Goal: Transaction & Acquisition: Book appointment/travel/reservation

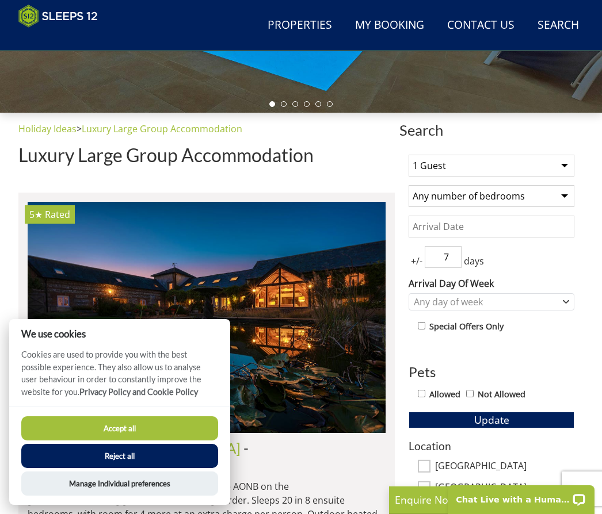
scroll to position [315, 0]
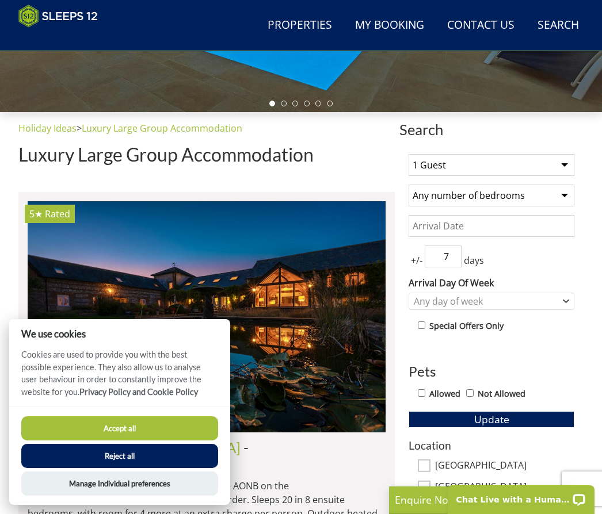
click at [573, 165] on select "1 Guest 2 Guests 3 Guests 4 Guests 5 Guests 6 Guests 7 Guests 8 Guests 9 Guests…" at bounding box center [491, 165] width 166 height 22
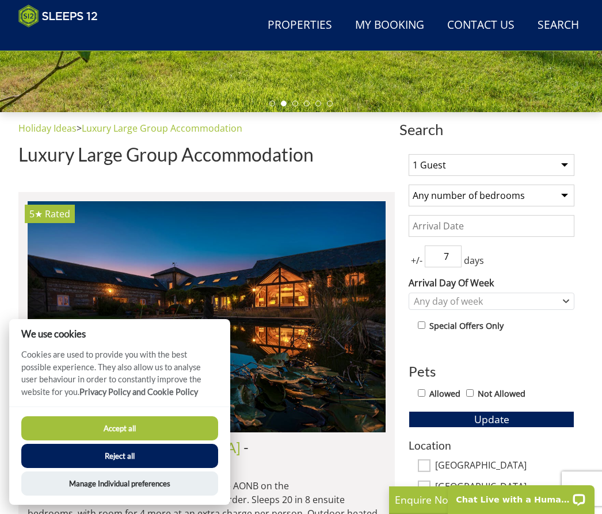
click at [547, 193] on select "Any number of bedrooms 1 Bedroom 2 Bedrooms 3 Bedrooms 4 Bedrooms 5 Bedrooms 6 …" at bounding box center [491, 196] width 166 height 22
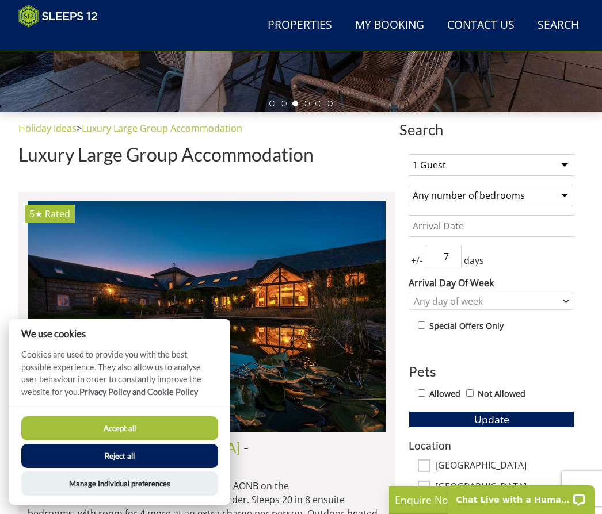
select select "4"
click at [570, 190] on select "Any number of bedrooms 1 Bedroom 2 Bedrooms 3 Bedrooms 4 Bedrooms 5 Bedrooms 6 …" at bounding box center [491, 196] width 166 height 22
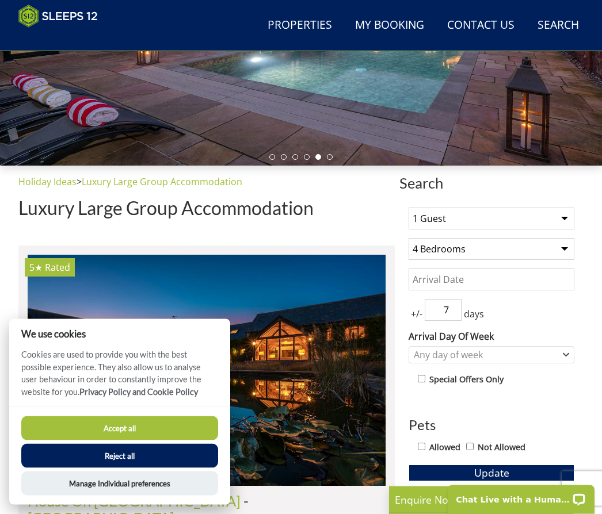
scroll to position [282, 0]
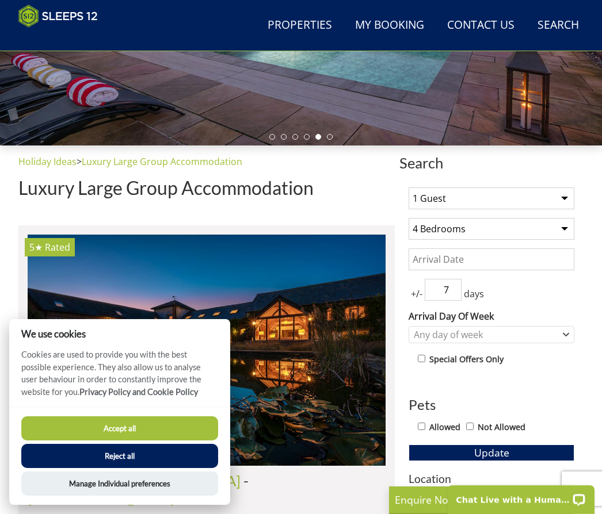
click at [568, 218] on select "Any number of bedrooms 1 Bedroom 2 Bedrooms 3 Bedrooms 4 Bedrooms 5 Bedrooms 6 …" at bounding box center [491, 229] width 166 height 22
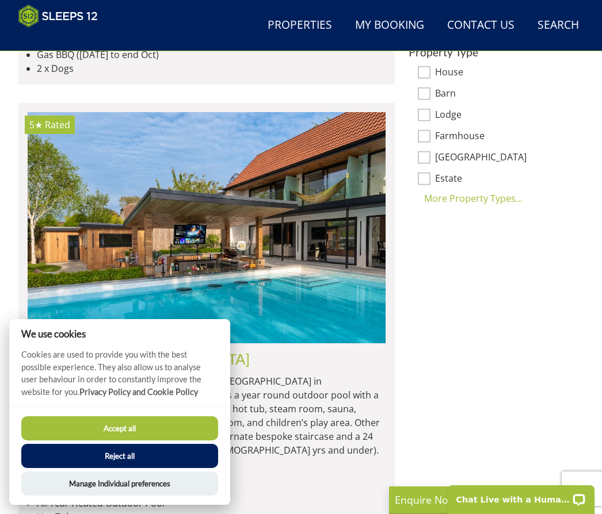
scroll to position [886, 0]
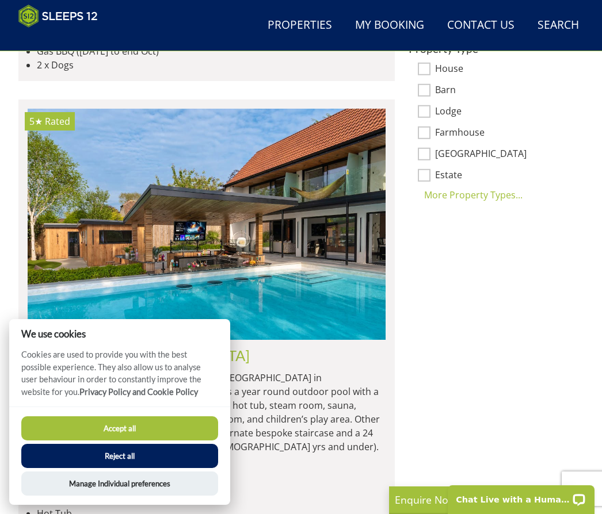
click at [150, 441] on button "Accept all" at bounding box center [119, 429] width 197 height 24
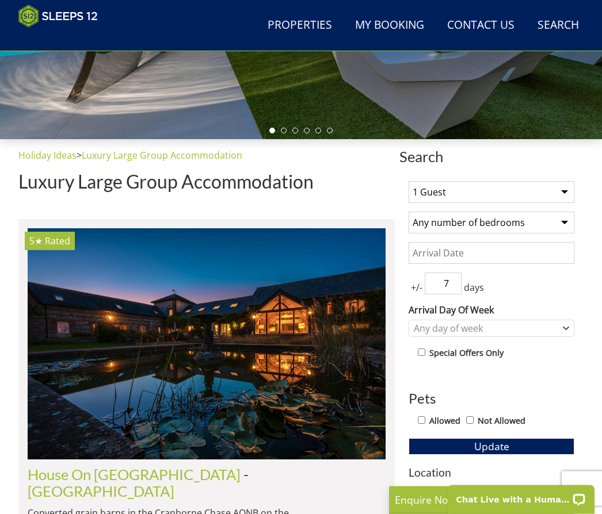
scroll to position [289, 0]
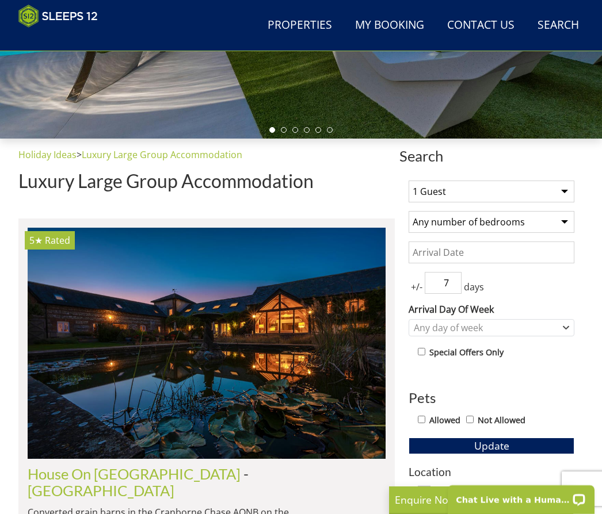
click at [555, 218] on select "Any number of bedrooms 1 Bedroom 2 Bedrooms 3 Bedrooms 4 Bedrooms 5 Bedrooms 6 …" at bounding box center [491, 222] width 166 height 22
select select "5"
click at [545, 193] on select "1 Guest 2 Guests 3 Guests 4 Guests 5 Guests 6 Guests 7 Guests 8 Guests 9 Guests…" at bounding box center [491, 192] width 166 height 22
select select "8"
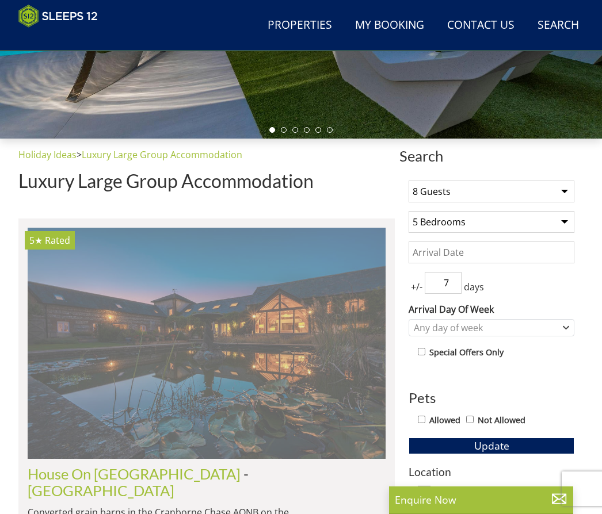
click at [373, 453] on img at bounding box center [207, 343] width 358 height 231
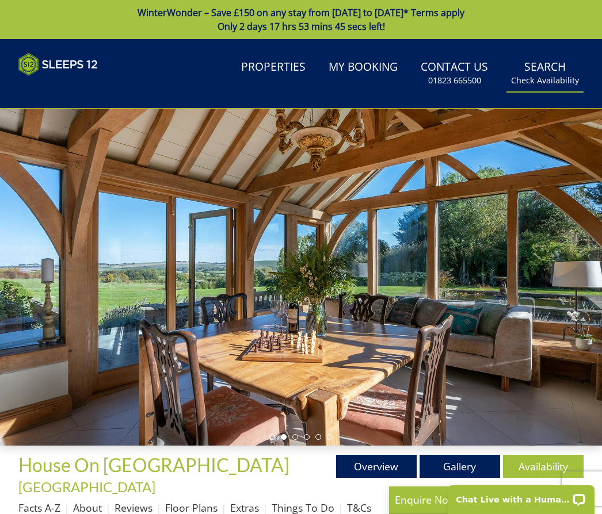
click at [551, 83] on small "Check Availability" at bounding box center [545, 81] width 68 height 12
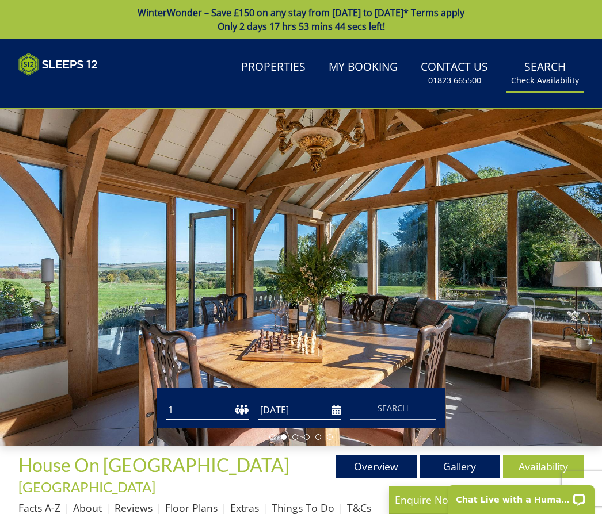
click at [549, 76] on small "Check Availability" at bounding box center [545, 81] width 68 height 12
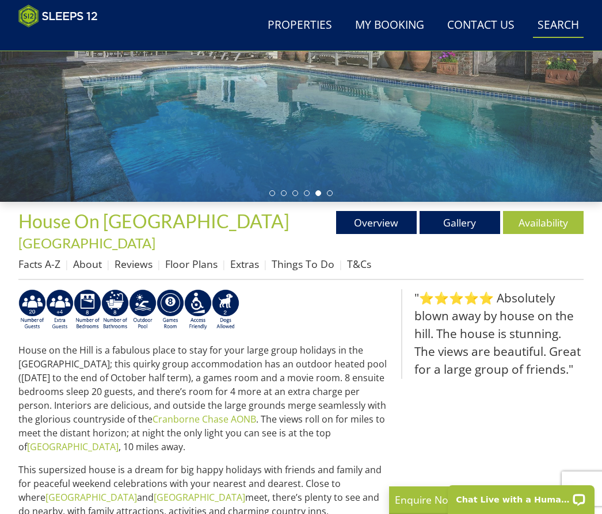
scroll to position [259, 0]
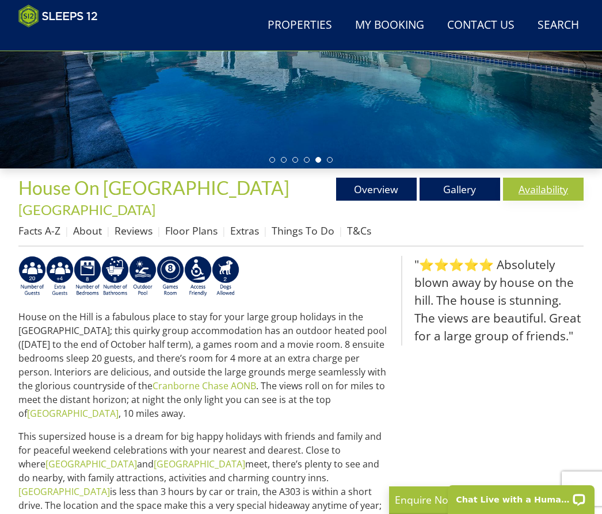
click at [557, 186] on link "Availability" at bounding box center [543, 189] width 81 height 23
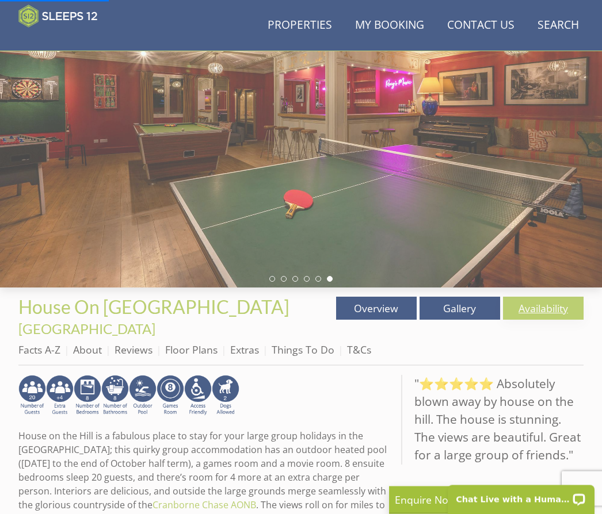
scroll to position [0, 0]
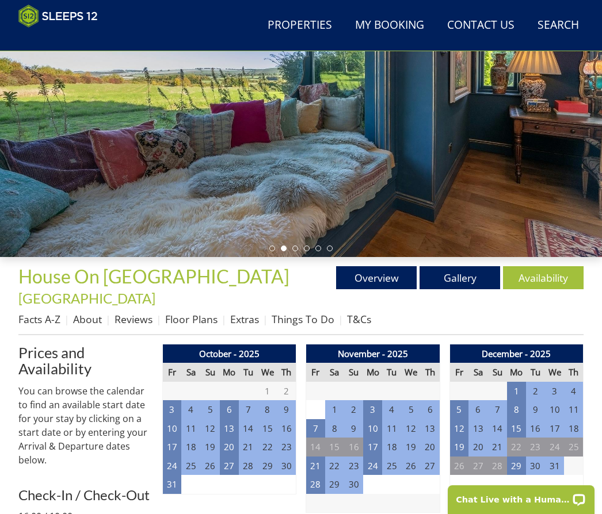
scroll to position [211, 0]
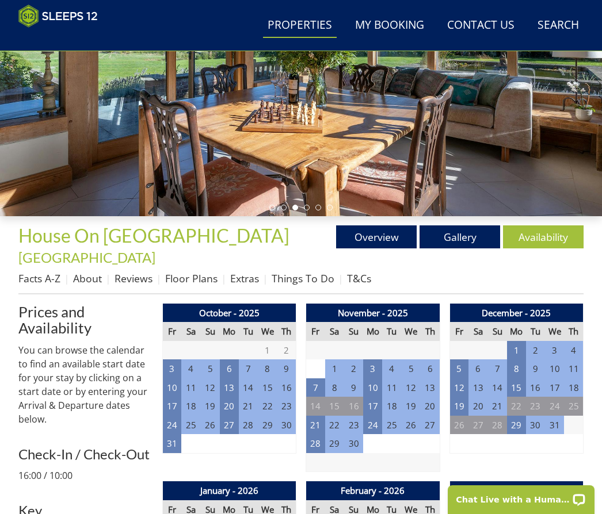
click at [300, 33] on link "Properties" at bounding box center [300, 26] width 74 height 26
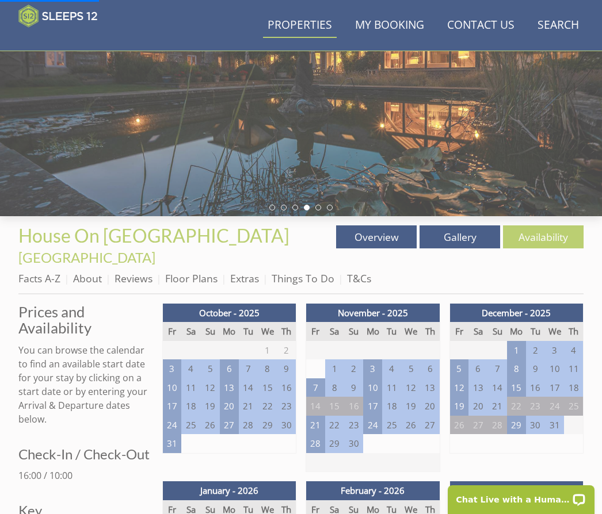
click at [301, 31] on link "Properties" at bounding box center [300, 26] width 74 height 26
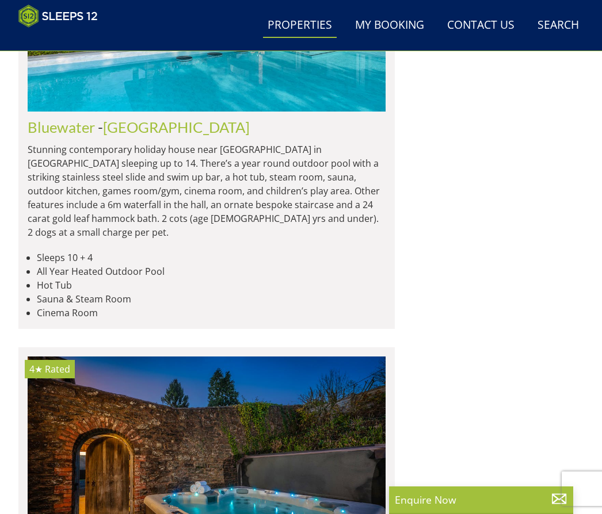
scroll to position [1079, 0]
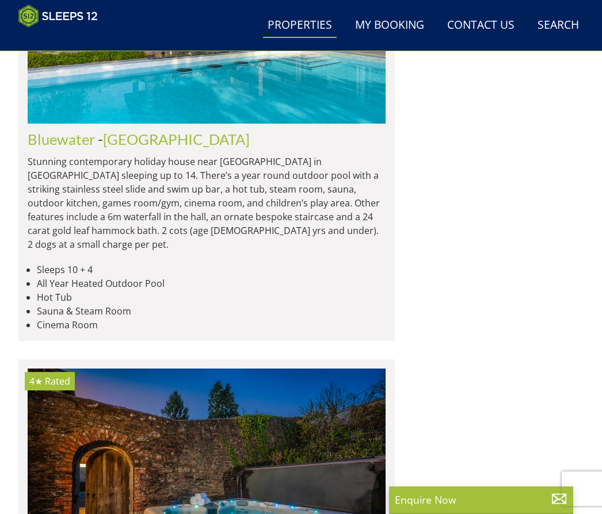
click at [152, 164] on p "Stunning contemporary holiday house near [GEOGRAPHIC_DATA] in [GEOGRAPHIC_DATA]…" at bounding box center [207, 203] width 358 height 97
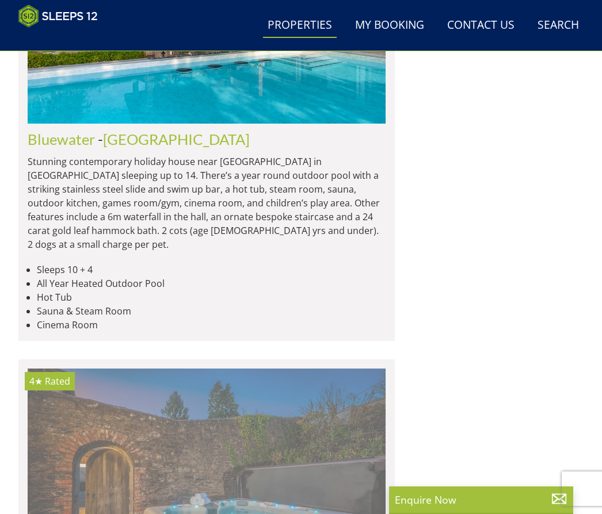
click at [188, 369] on img at bounding box center [207, 484] width 358 height 231
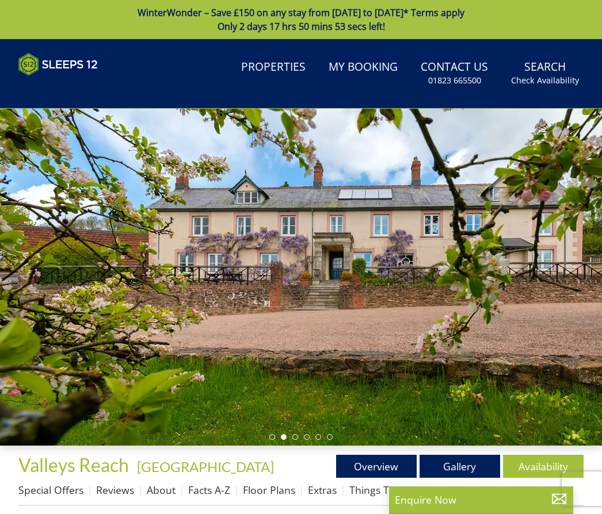
click at [64, 3] on link "WinterWonder – Save £150 on any stay from 1st September to 27th March* Terms ap…" at bounding box center [301, 19] width 602 height 39
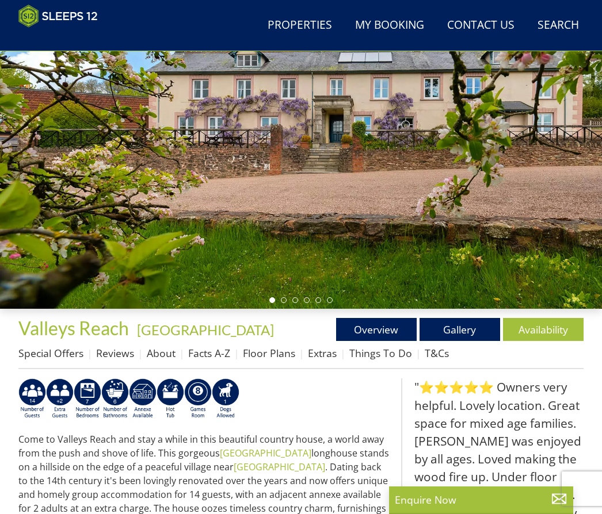
scroll to position [122, 0]
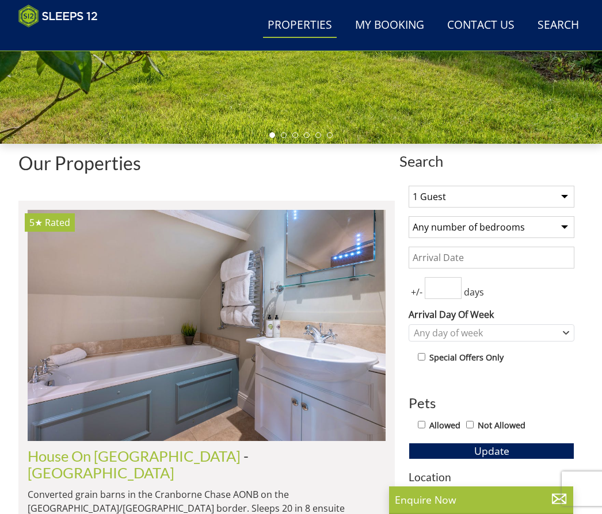
scroll to position [280, 0]
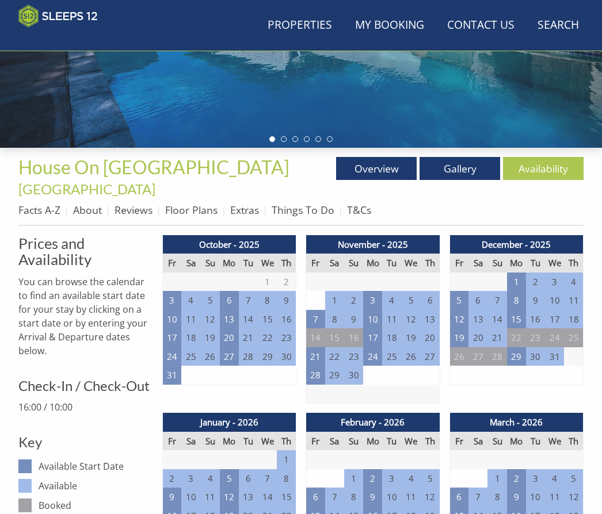
scroll to position [211, 0]
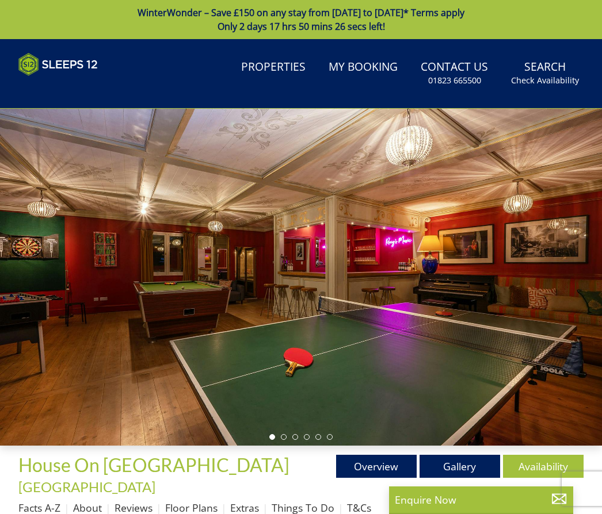
select select "8"
select select "5"
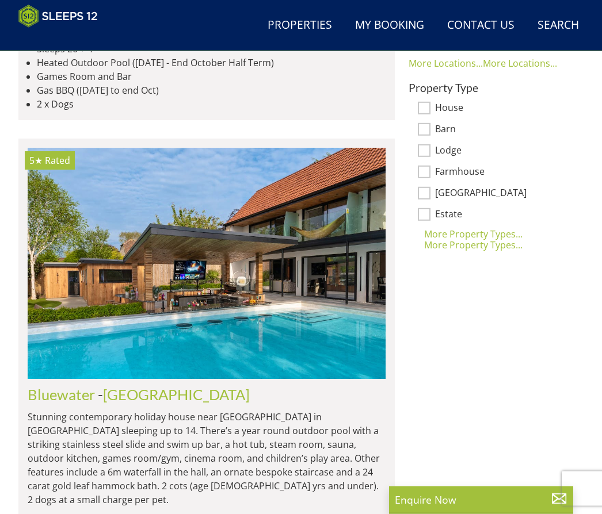
scroll to position [847, 0]
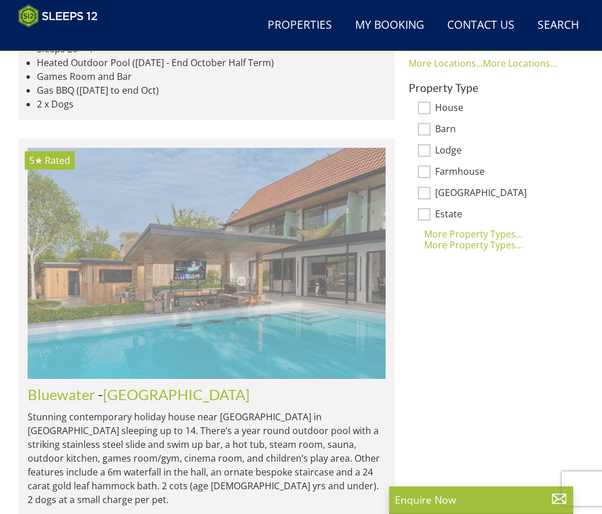
click at [257, 253] on img at bounding box center [207, 263] width 358 height 231
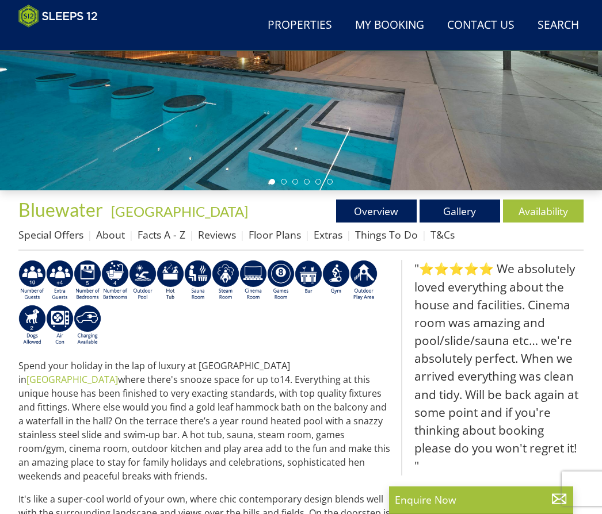
scroll to position [238, 0]
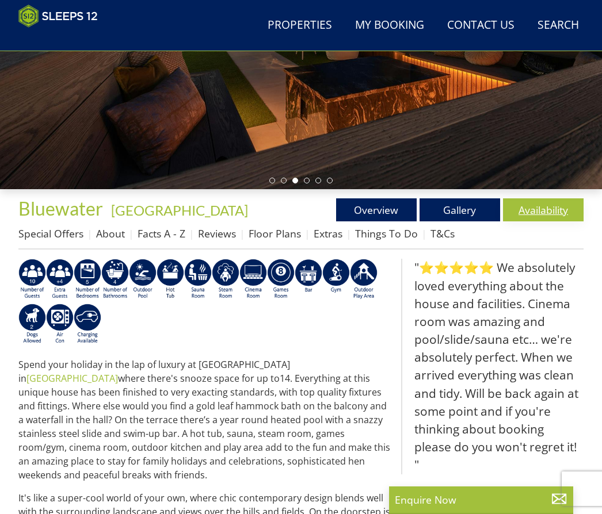
click at [553, 210] on link "Availability" at bounding box center [543, 209] width 81 height 23
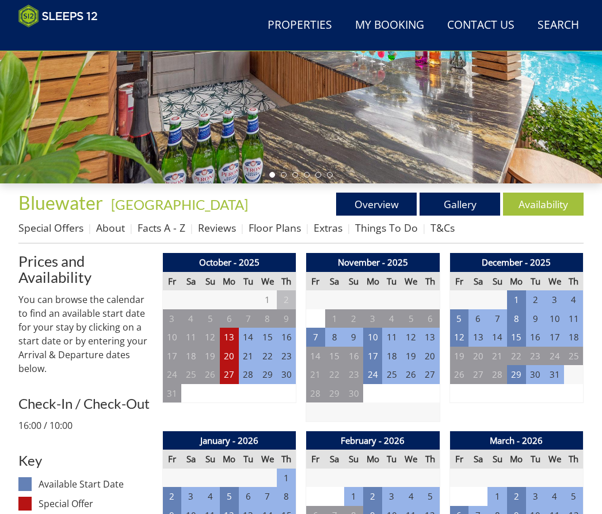
scroll to position [357, 0]
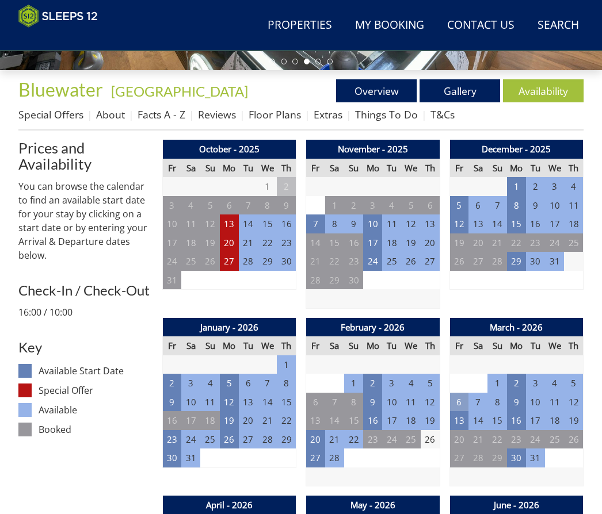
click at [463, 395] on td "6" at bounding box center [458, 402] width 19 height 19
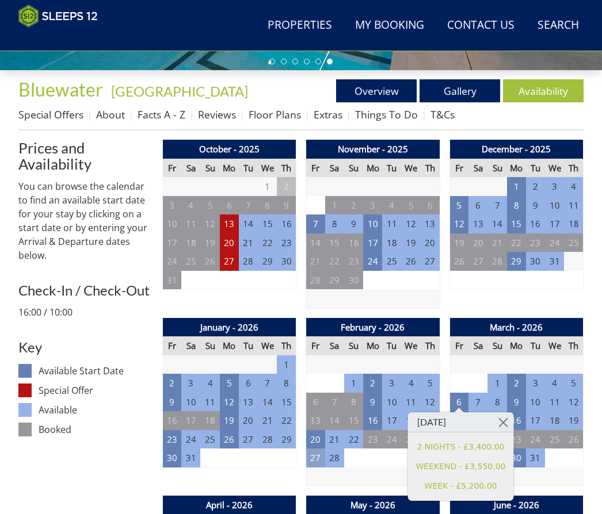
click at [317, 451] on td "27" at bounding box center [315, 458] width 19 height 19
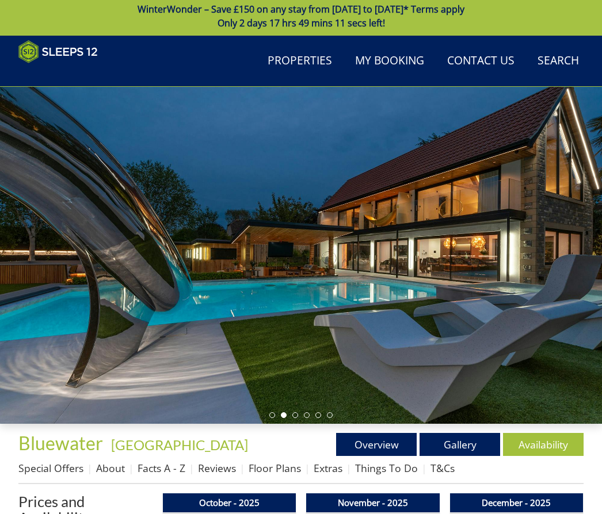
scroll to position [0, 0]
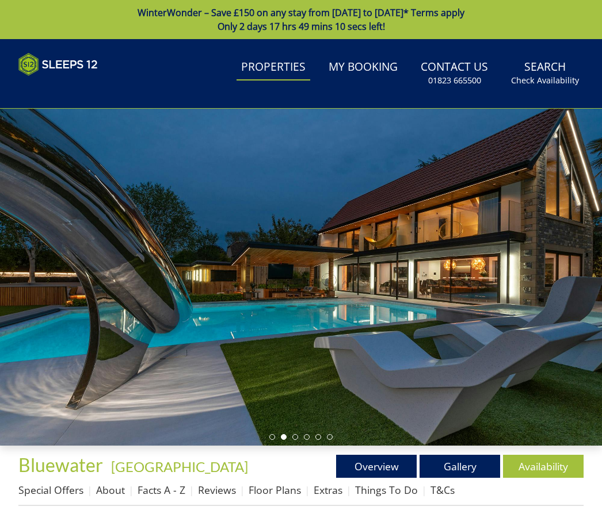
click at [289, 72] on link "Properties" at bounding box center [273, 68] width 74 height 26
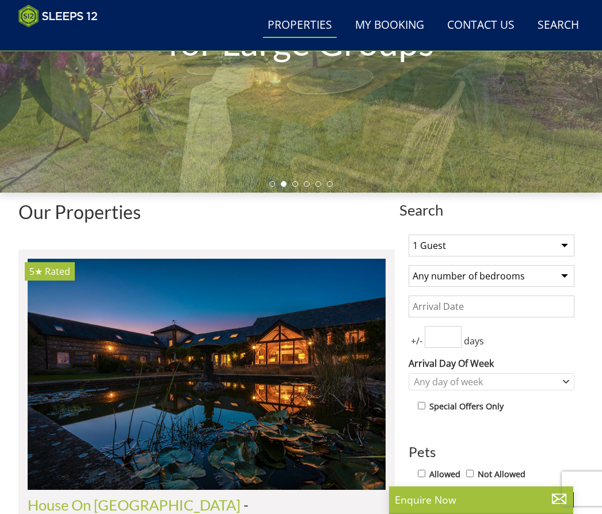
scroll to position [195, 0]
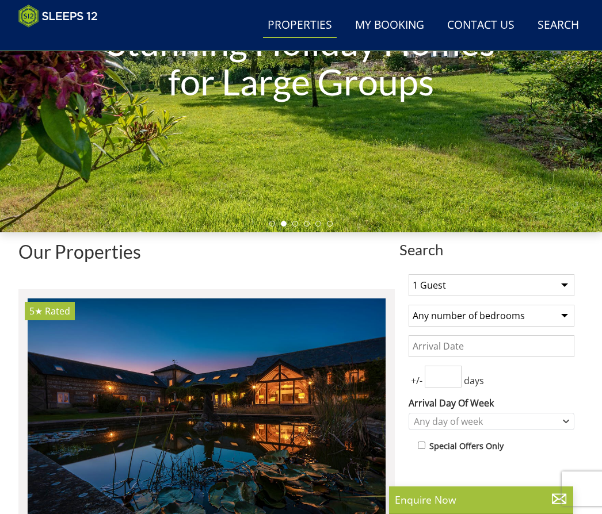
click at [542, 347] on input "Date" at bounding box center [491, 346] width 166 height 22
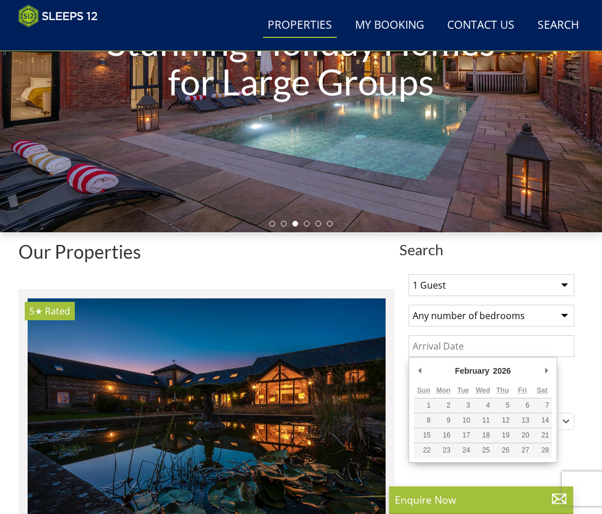
type input "[DATE]"
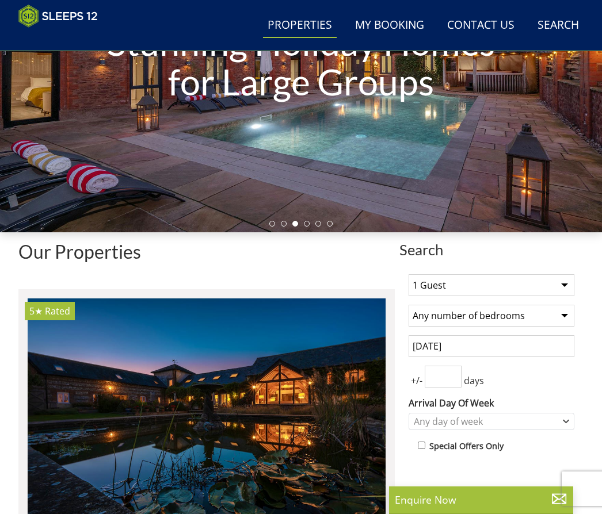
click at [448, 372] on input "number" at bounding box center [443, 377] width 37 height 22
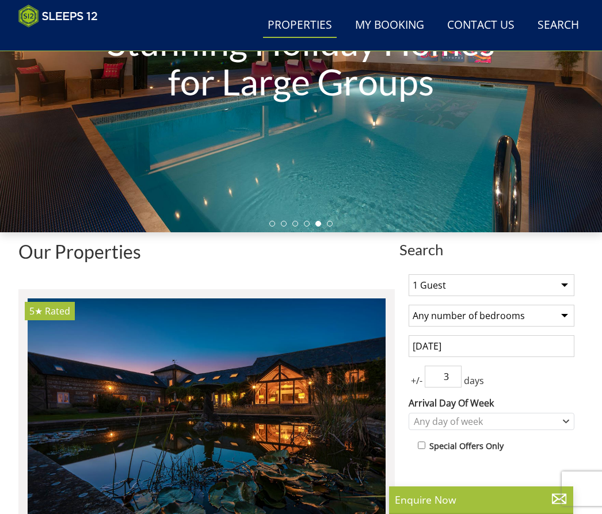
type input "3"
click at [567, 421] on icon "Combobox" at bounding box center [565, 421] width 5 height 2
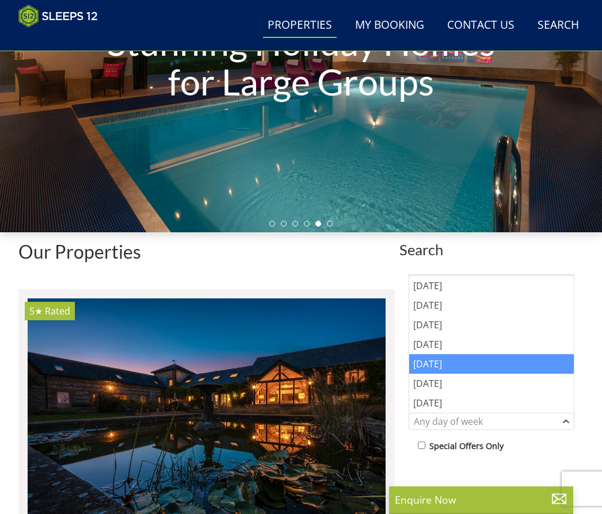
click at [438, 364] on div "[DATE]" at bounding box center [491, 364] width 165 height 20
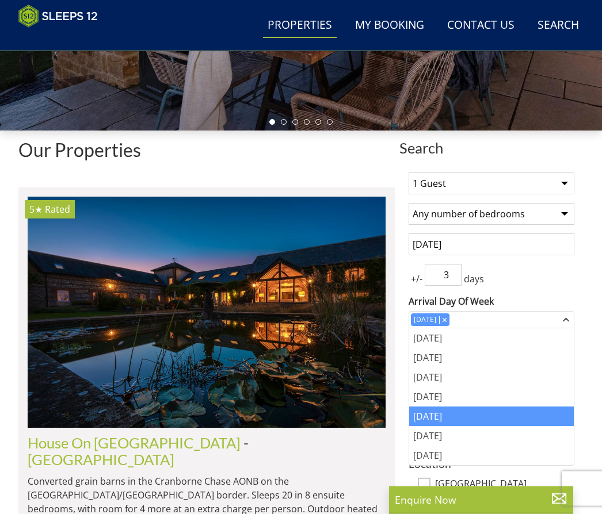
scroll to position [297, 0]
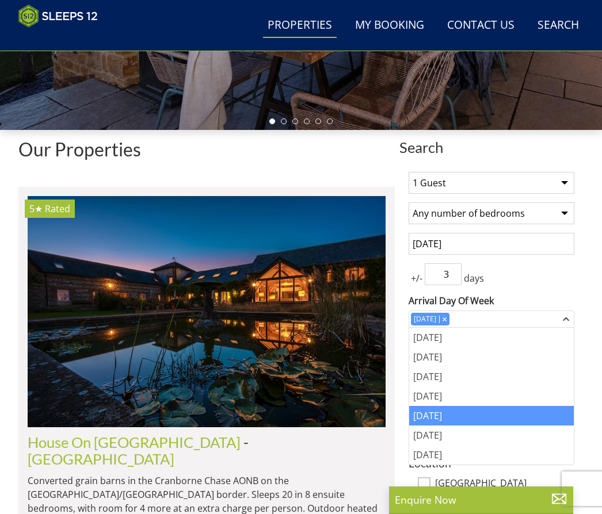
click at [566, 175] on select "1 Guest 2 Guests 3 Guests 4 Guests 5 Guests 6 Guests 7 Guests 8 Guests 9 Guests…" at bounding box center [491, 183] width 166 height 22
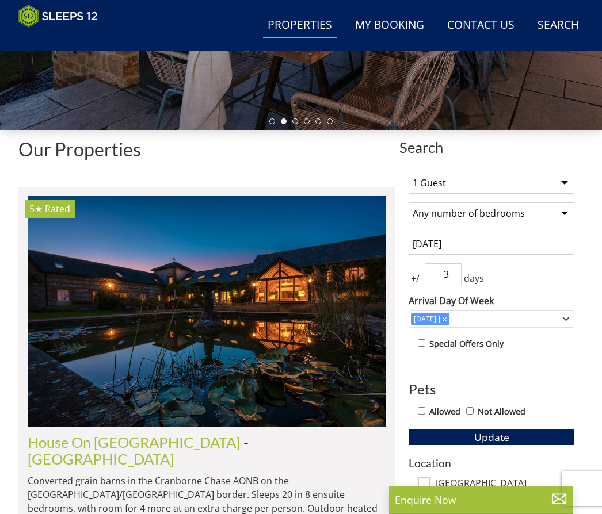
select select "8"
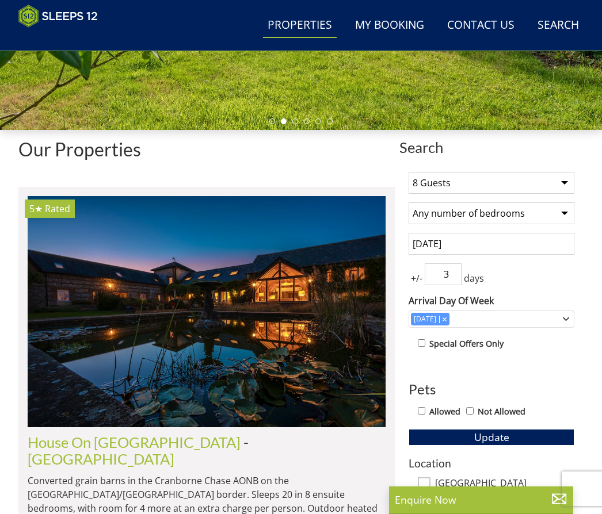
click at [559, 215] on select "Any number of bedrooms 1 Bedroom 2 Bedrooms 3 Bedrooms 4 Bedrooms 5 Bedrooms 6 …" at bounding box center [491, 214] width 166 height 22
select select "4"
click at [515, 433] on button "Update" at bounding box center [491, 437] width 166 height 16
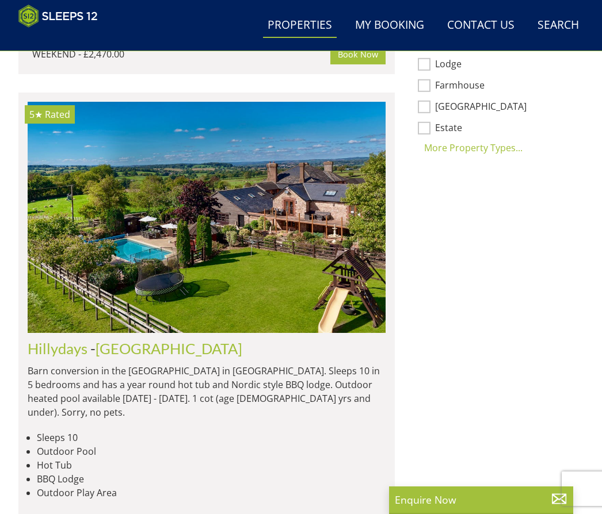
scroll to position [919, 0]
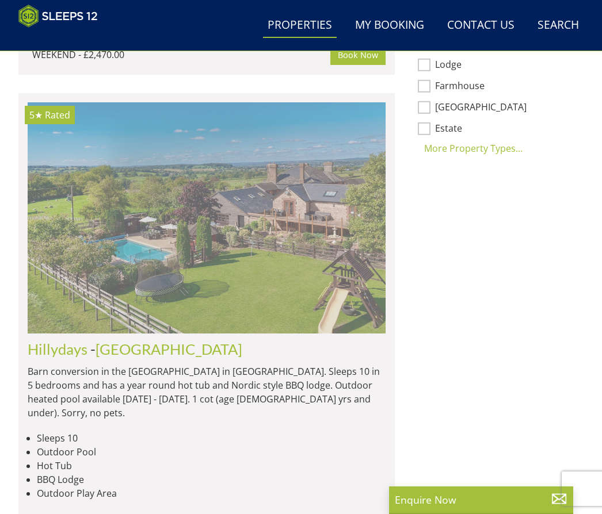
click at [124, 252] on img at bounding box center [207, 217] width 358 height 231
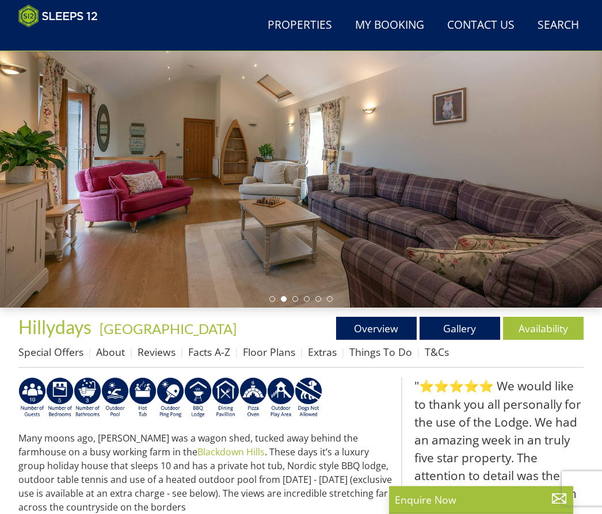
scroll to position [125, 0]
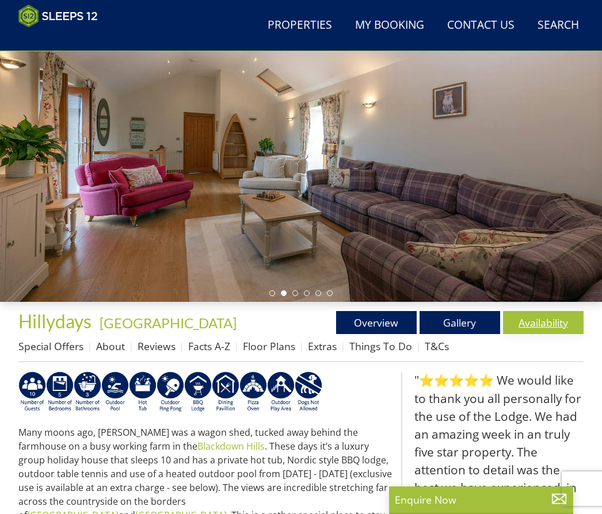
click at [557, 321] on link "Availability" at bounding box center [543, 322] width 81 height 23
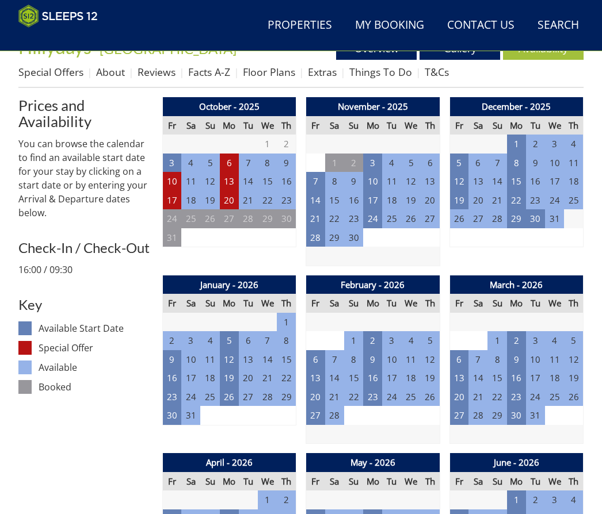
scroll to position [400, 0]
click at [321, 354] on td "6" at bounding box center [315, 359] width 19 height 19
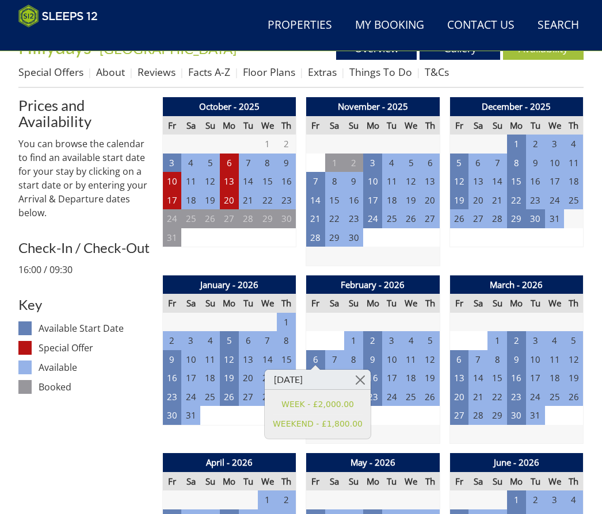
click at [68, 302] on h3 "Key" at bounding box center [85, 304] width 135 height 15
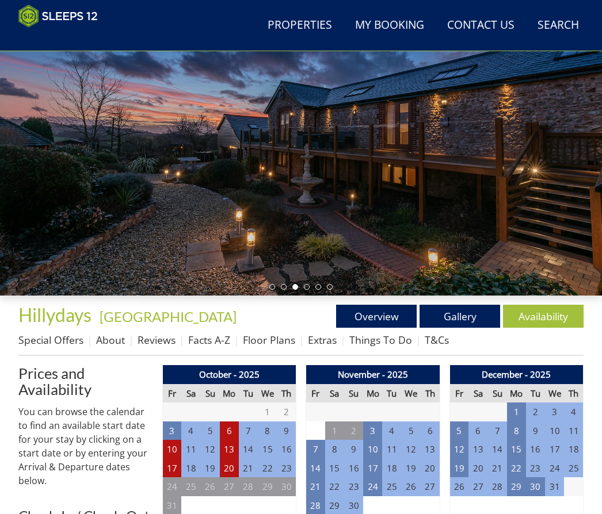
scroll to position [132, 0]
click at [461, 316] on link "Gallery" at bounding box center [459, 316] width 81 height 23
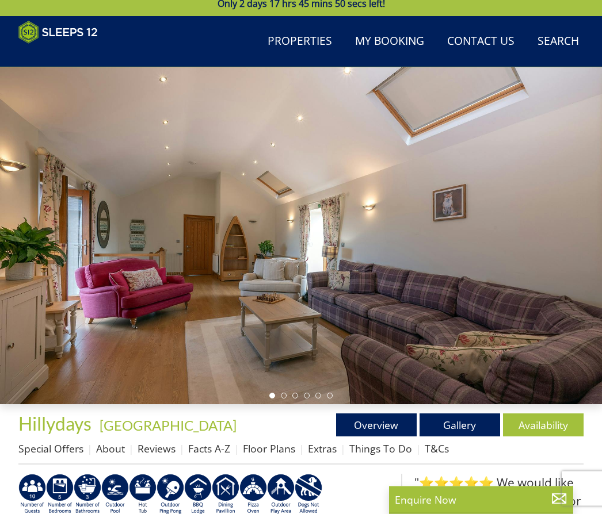
scroll to position [17, 0]
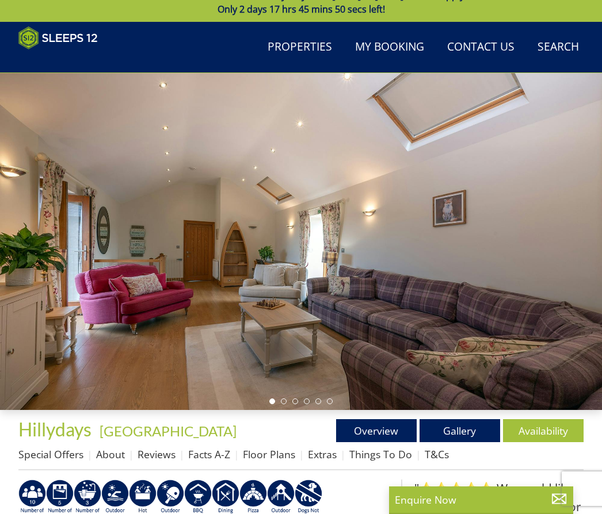
select select "8"
select select "4"
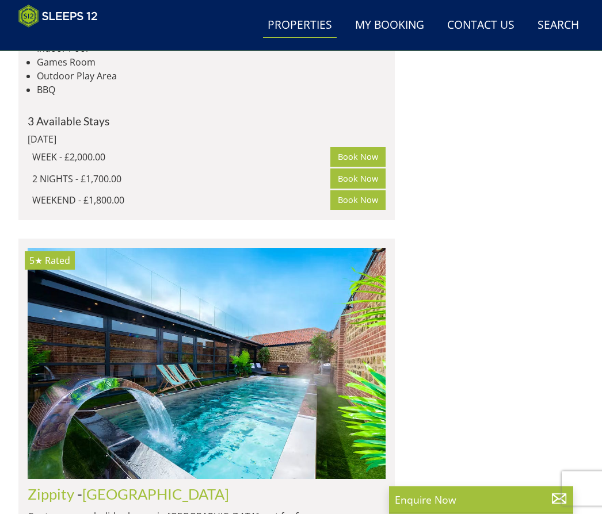
scroll to position [2438, 0]
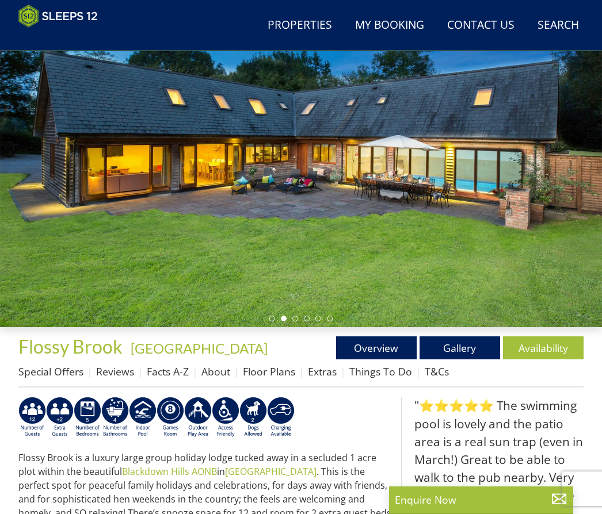
scroll to position [101, 0]
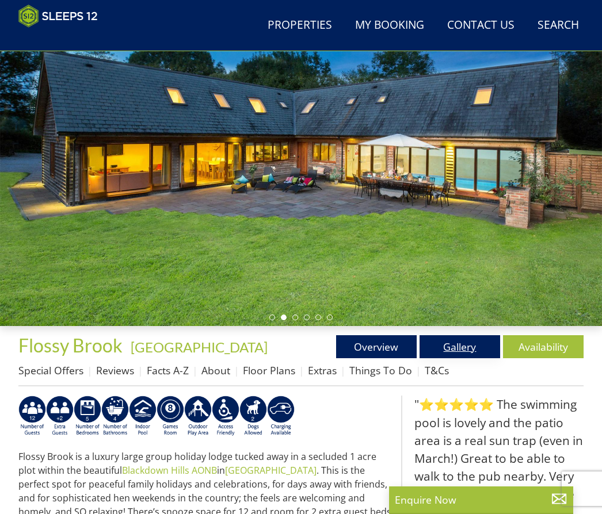
click at [458, 338] on link "Gallery" at bounding box center [459, 346] width 81 height 23
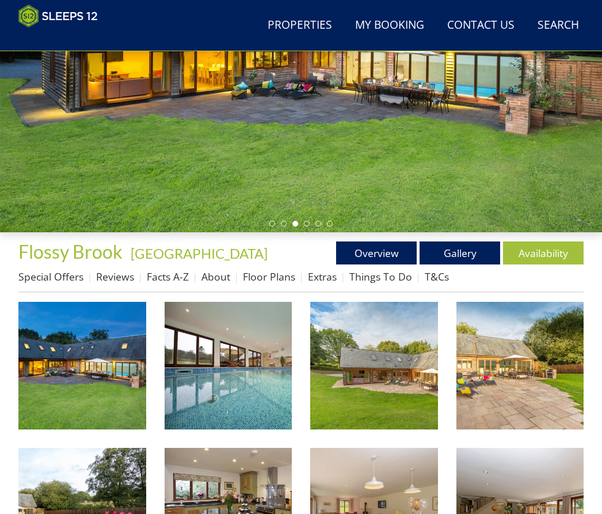
scroll to position [195, 0]
click at [475, 261] on link "Gallery" at bounding box center [459, 253] width 81 height 23
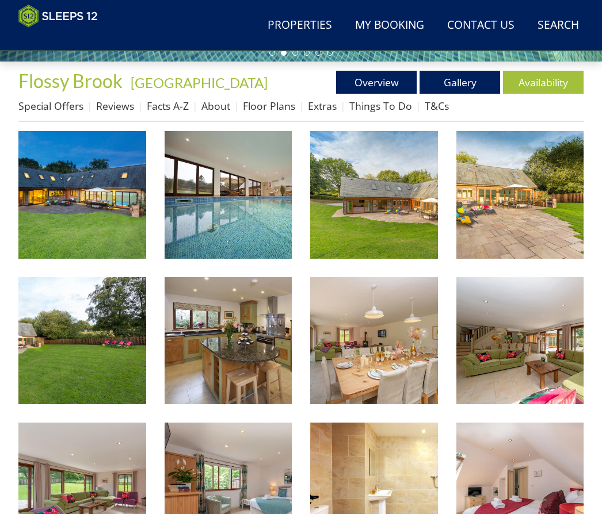
scroll to position [366, 0]
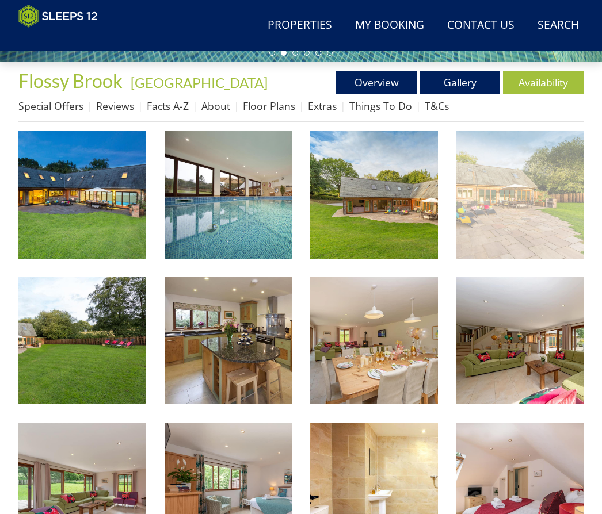
click at [534, 217] on img at bounding box center [520, 195] width 128 height 128
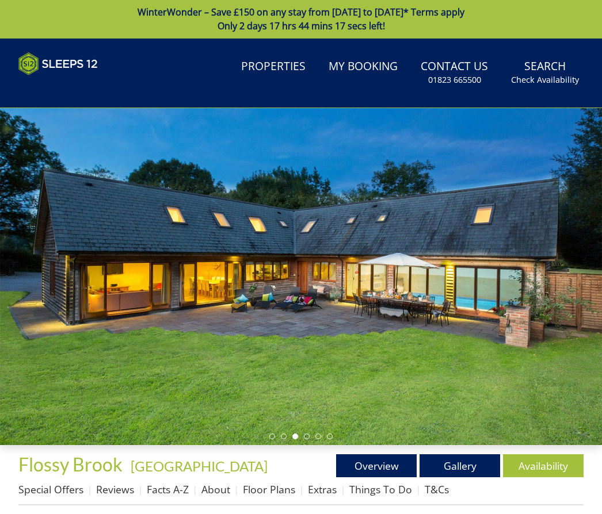
scroll to position [21, 0]
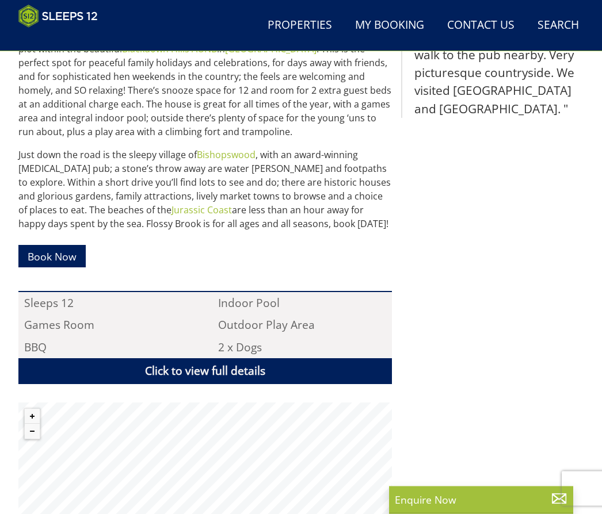
scroll to position [523, 0]
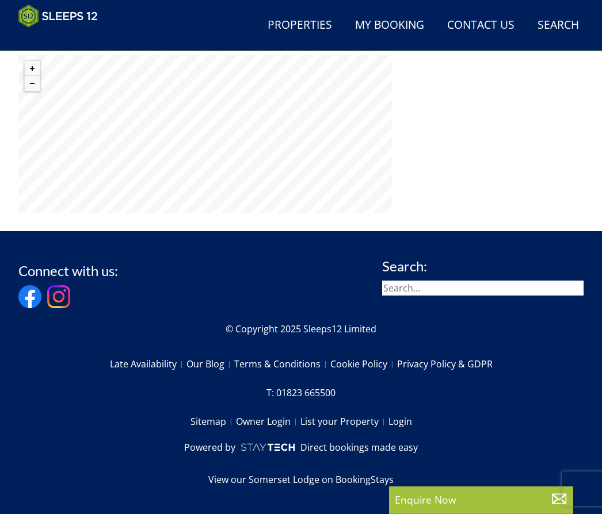
select select "8"
select select "4"
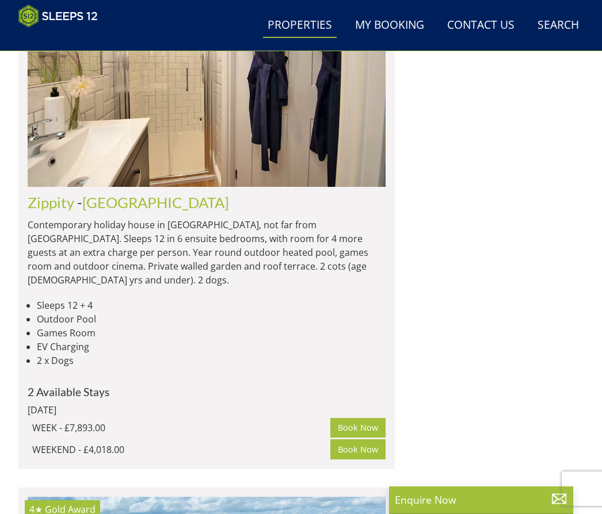
scroll to position [3197, 0]
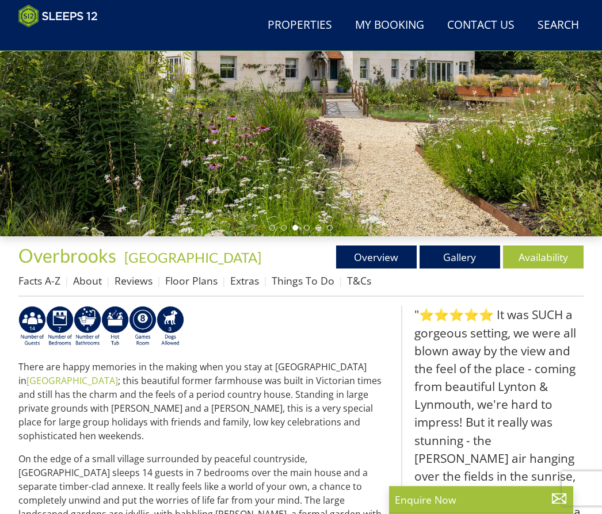
scroll to position [135, 0]
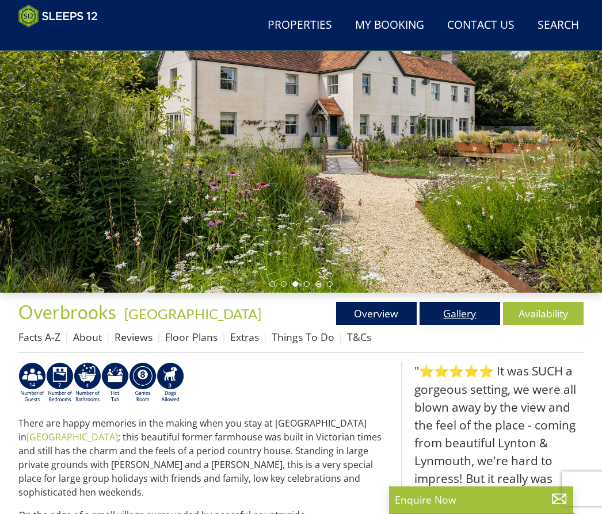
click at [461, 321] on link "Gallery" at bounding box center [459, 313] width 81 height 23
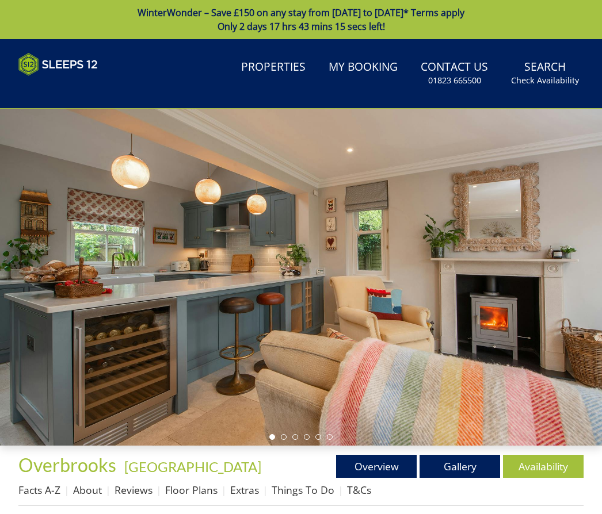
click at [519, 210] on div at bounding box center [301, 277] width 602 height 337
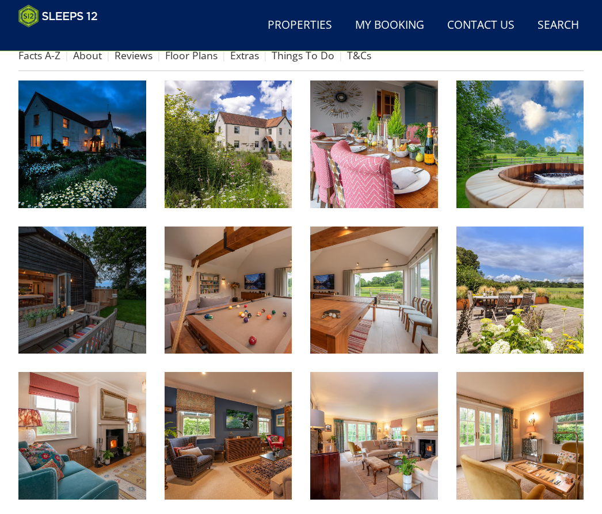
scroll to position [418, 0]
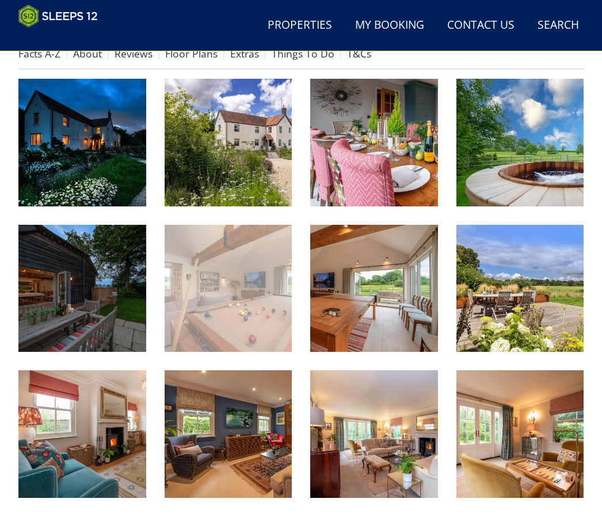
click at [262, 293] on img at bounding box center [229, 289] width 128 height 128
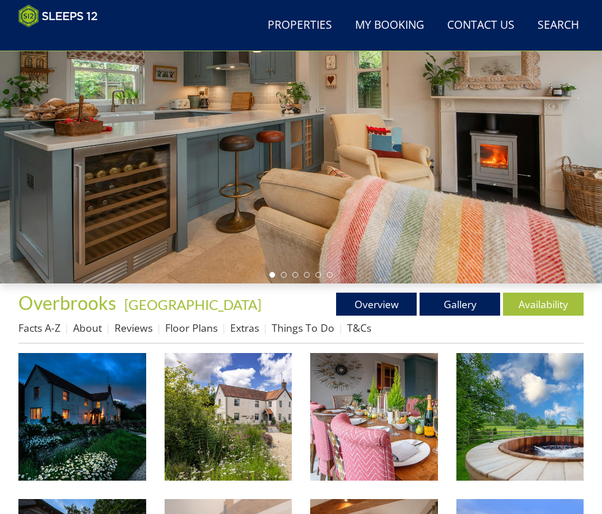
scroll to position [144, 0]
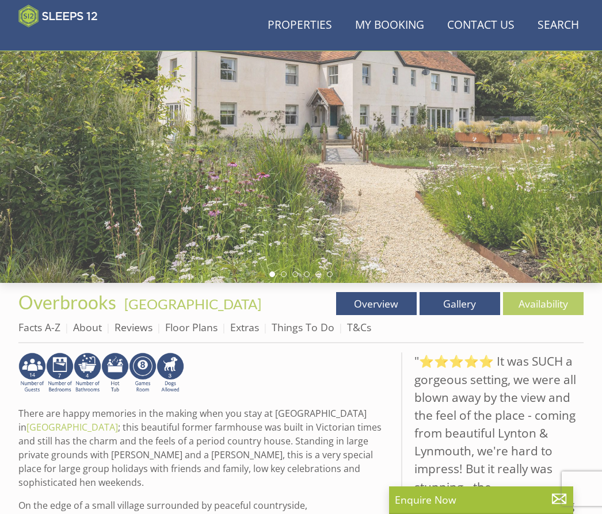
scroll to position [135, 0]
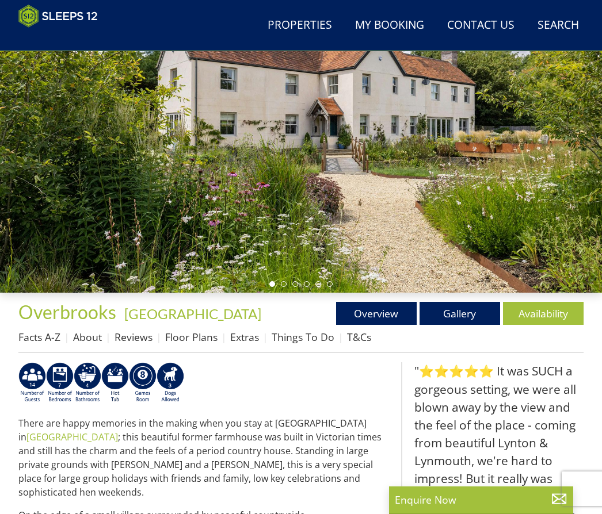
click at [505, 226] on div at bounding box center [301, 124] width 602 height 337
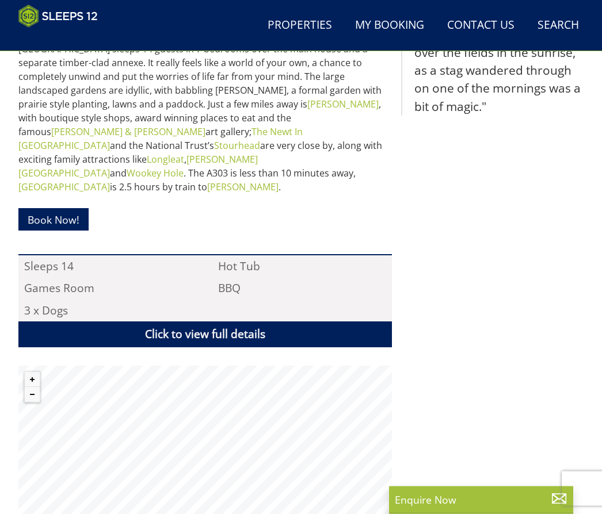
scroll to position [616, 0]
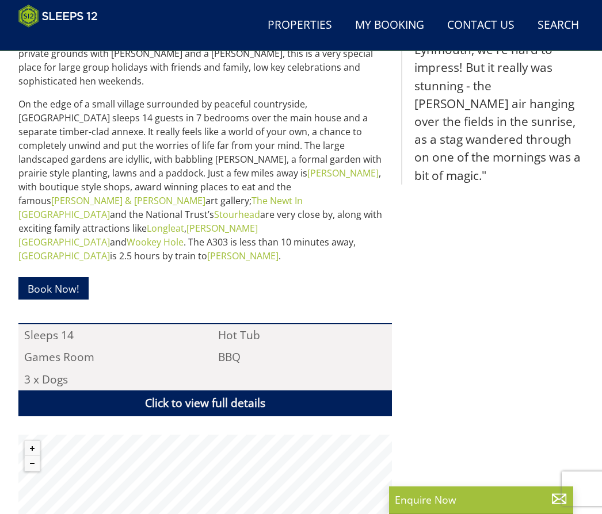
scroll to position [3197, 0]
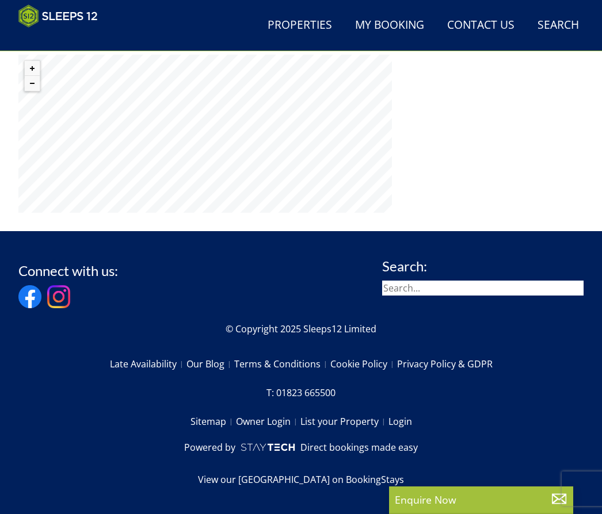
select select "8"
select select "4"
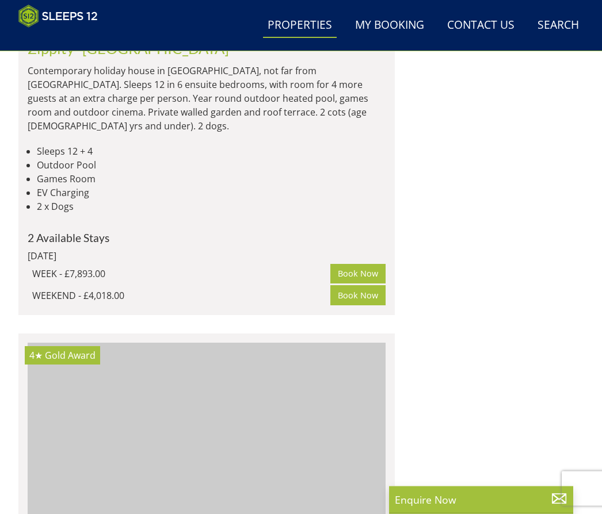
scroll to position [3348, 0]
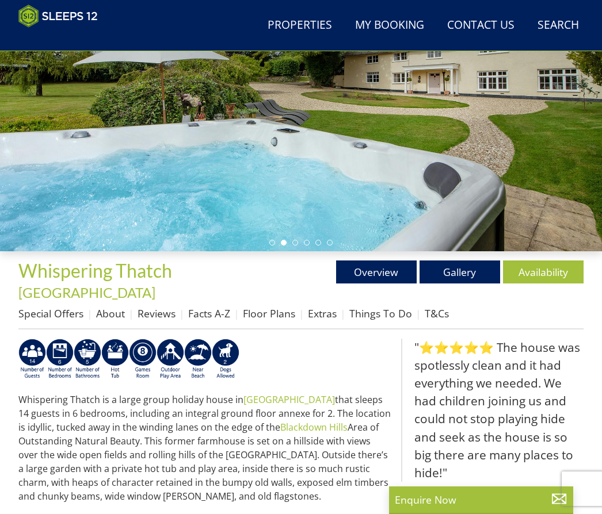
scroll to position [175, 0]
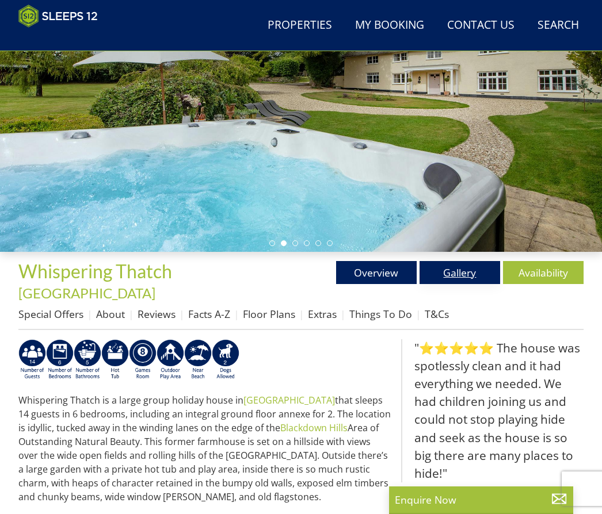
click at [462, 270] on link "Gallery" at bounding box center [459, 272] width 81 height 23
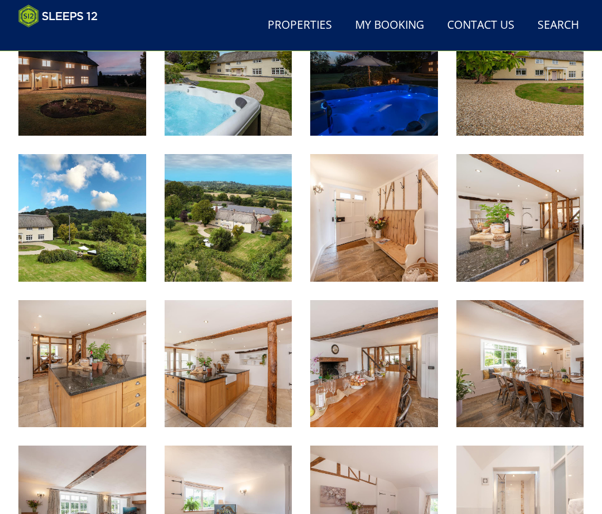
scroll to position [507, 0]
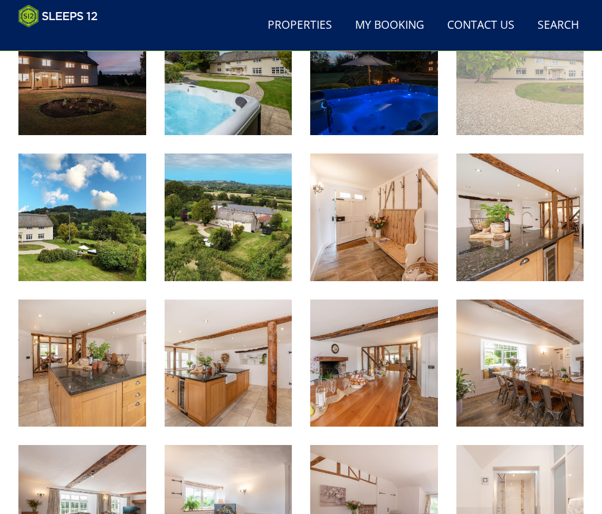
click at [512, 90] on img at bounding box center [520, 72] width 128 height 128
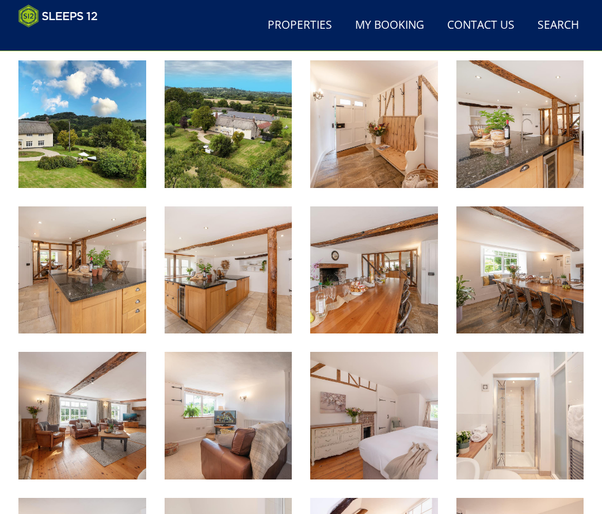
scroll to position [548, 0]
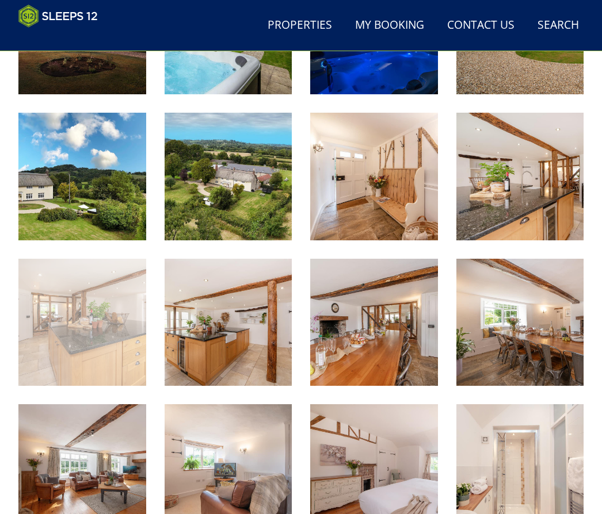
click at [97, 312] on img at bounding box center [82, 323] width 128 height 128
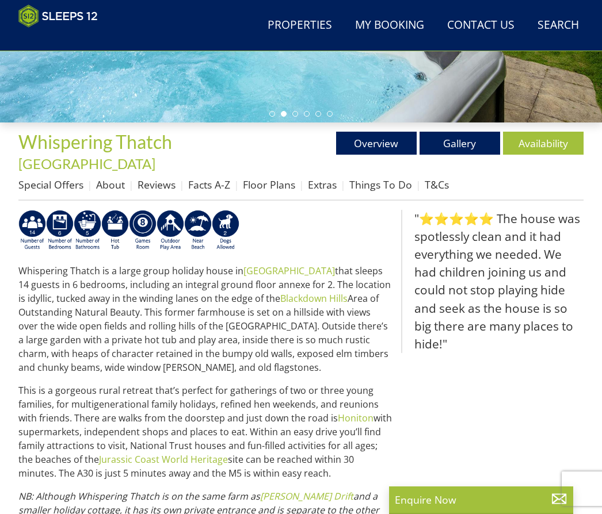
scroll to position [305, 0]
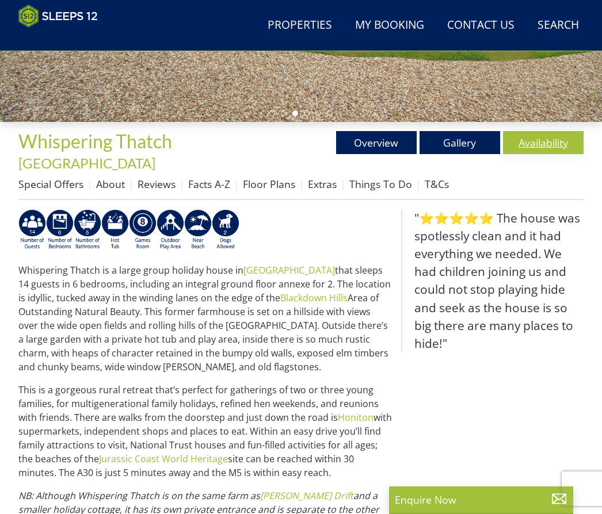
click at [564, 140] on link "Availability" at bounding box center [543, 142] width 81 height 23
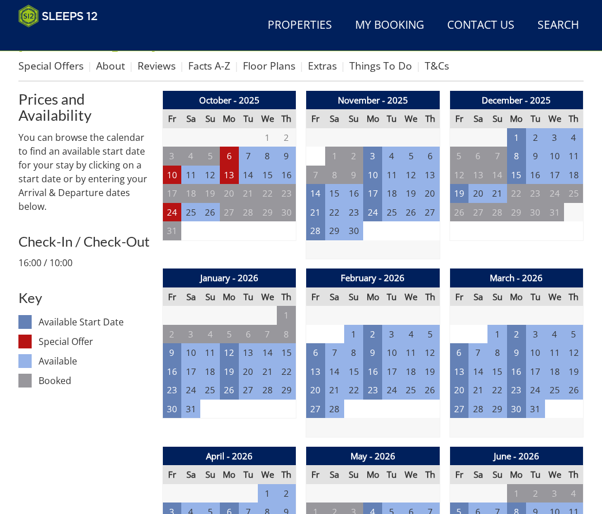
scroll to position [424, 0]
click at [321, 343] on td "6" at bounding box center [315, 352] width 19 height 19
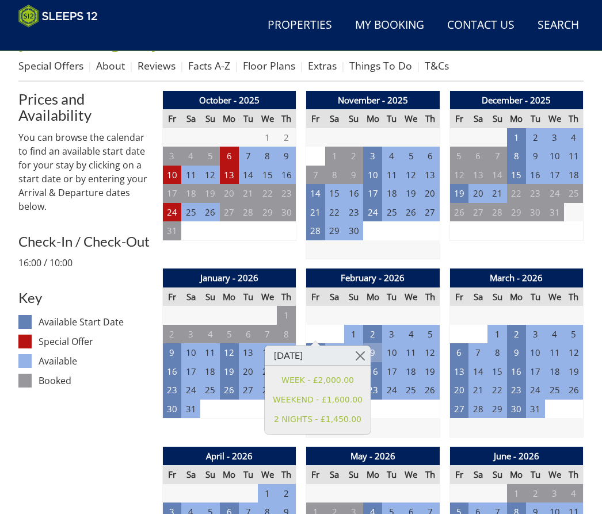
click at [375, 343] on td "9" at bounding box center [372, 352] width 19 height 19
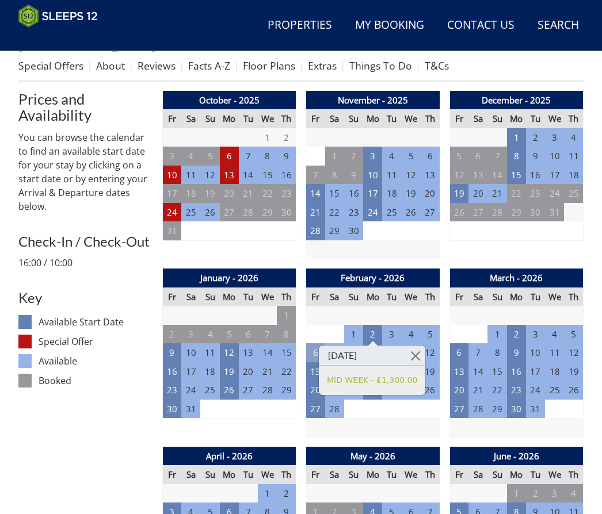
click at [318, 343] on td "6" at bounding box center [315, 352] width 19 height 19
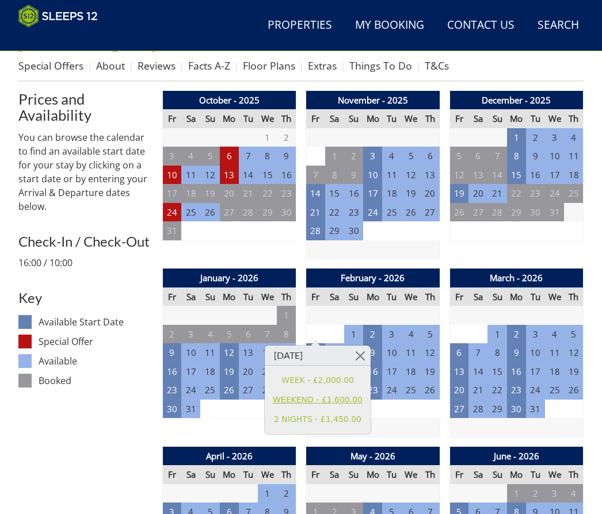
click at [297, 402] on link "WEEKEND - £1,600.00" at bounding box center [318, 400] width 90 height 12
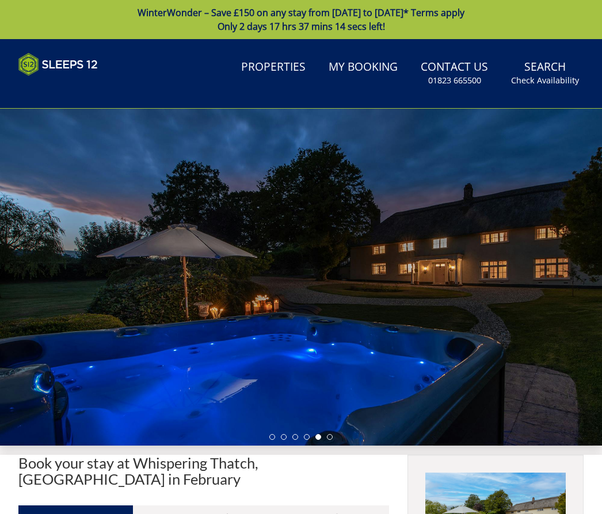
scroll to position [50, 0]
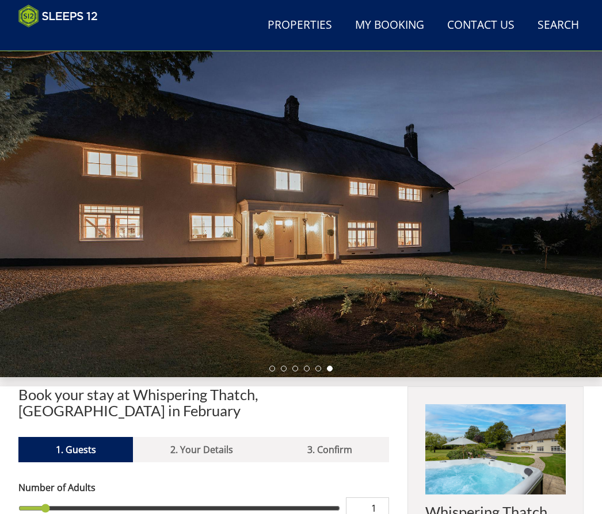
click at [299, 141] on div at bounding box center [301, 208] width 602 height 337
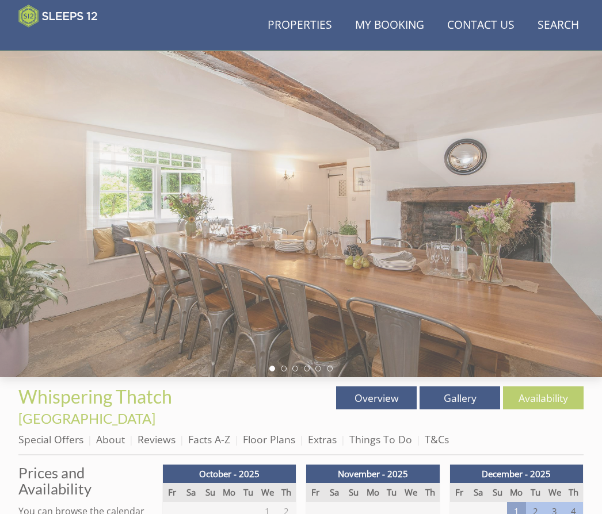
scroll to position [424, 0]
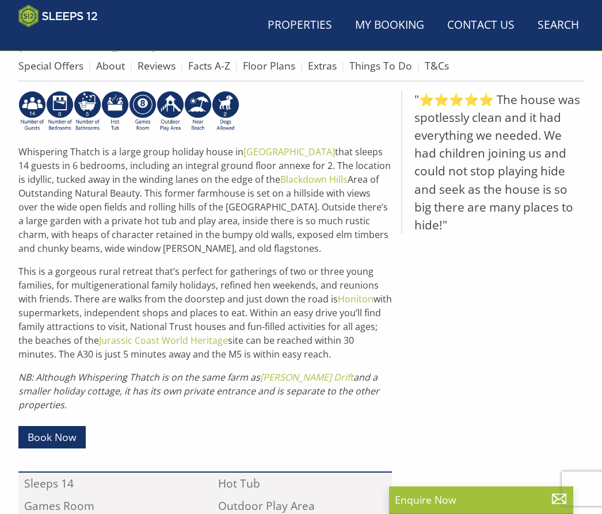
scroll to position [305, 0]
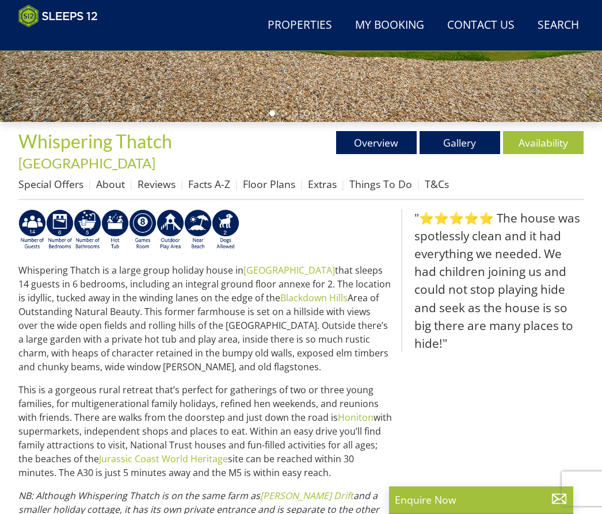
select select "8"
select select "4"
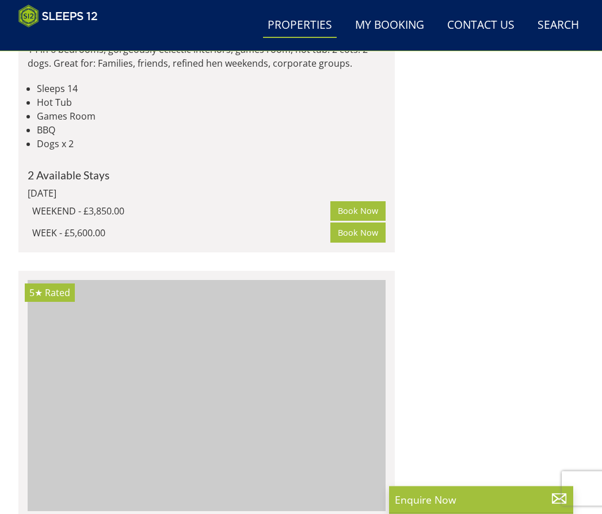
scroll to position [4566, 0]
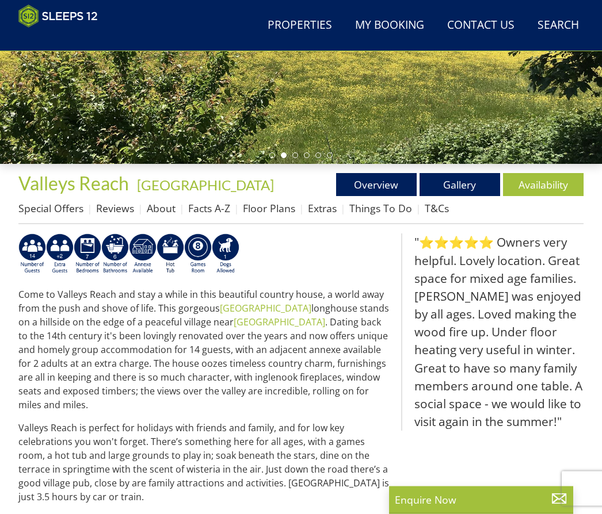
scroll to position [263, 0]
click at [470, 189] on link "Gallery" at bounding box center [459, 184] width 81 height 23
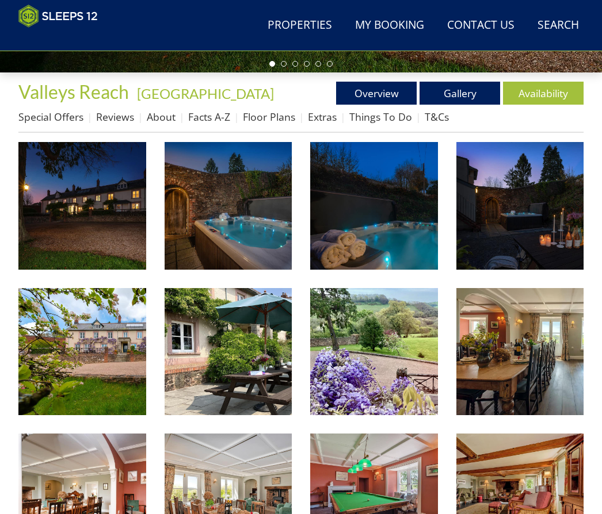
scroll to position [355, 0]
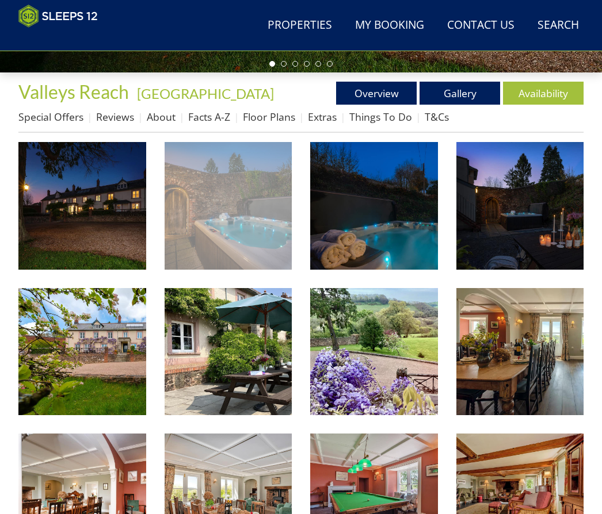
click at [238, 223] on img at bounding box center [229, 206] width 128 height 128
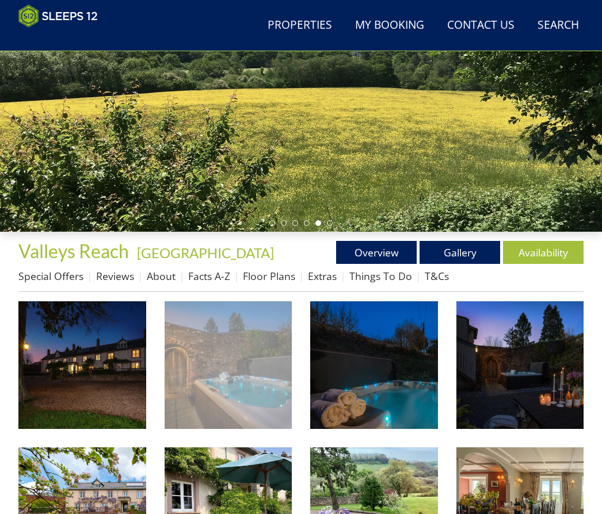
scroll to position [0, 0]
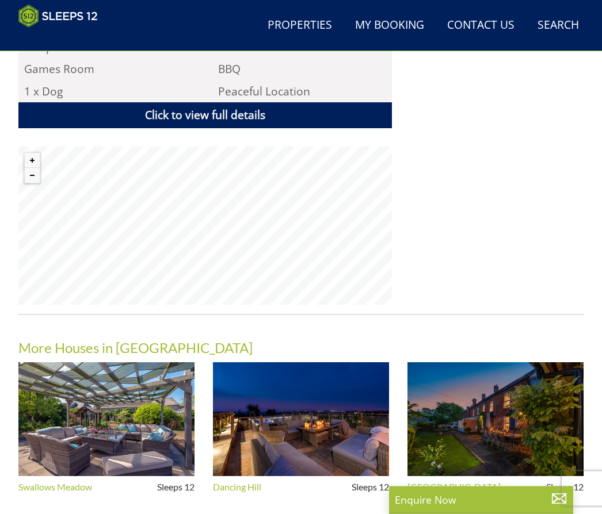
scroll to position [812, 0]
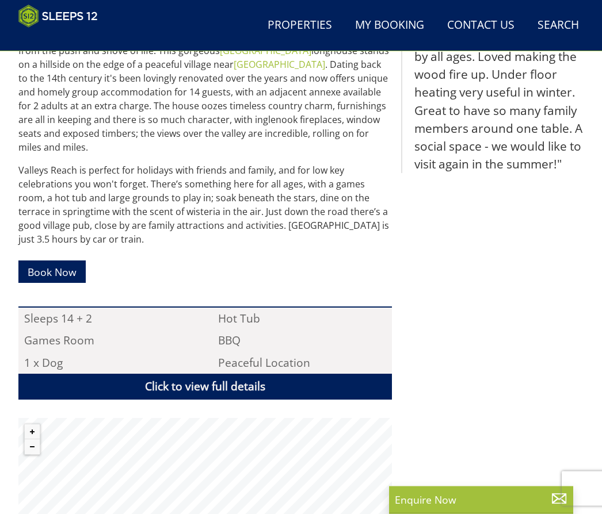
select select "8"
select select "4"
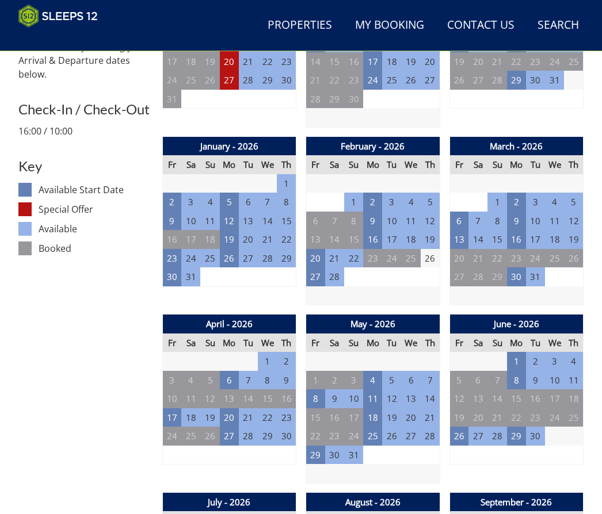
scroll to position [553, 0]
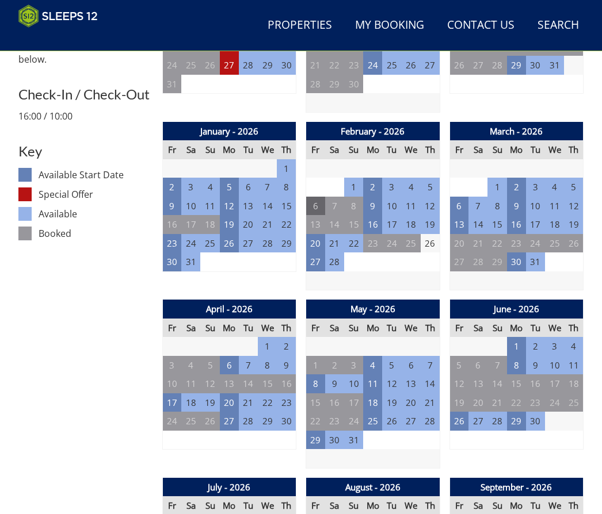
click at [316, 207] on td "6" at bounding box center [315, 206] width 19 height 19
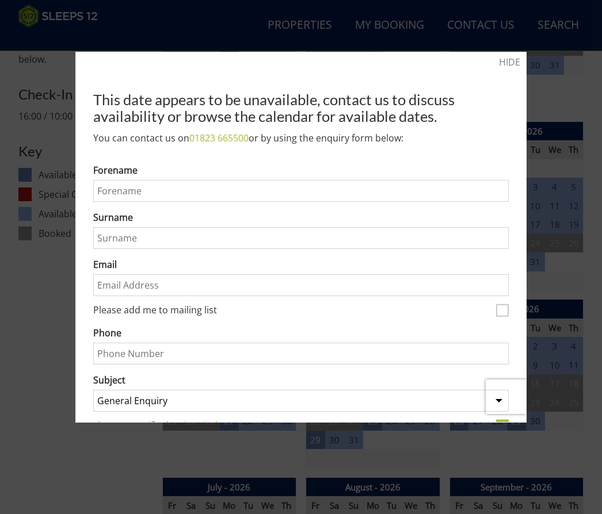
click at [514, 51] on div at bounding box center [301, 257] width 602 height 514
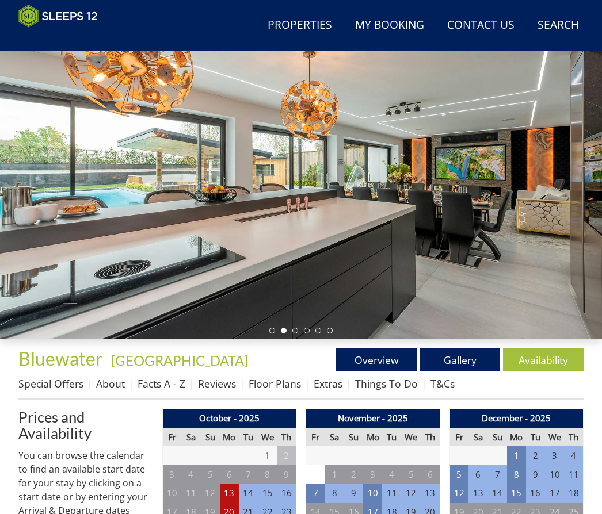
scroll to position [0, 0]
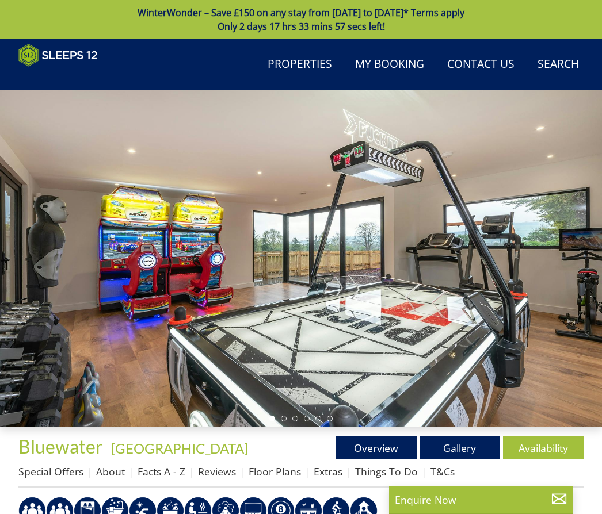
scroll to position [238, 0]
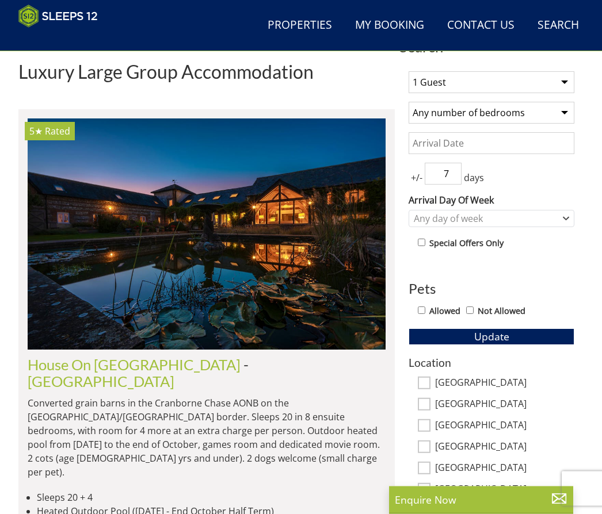
scroll to position [391, 0]
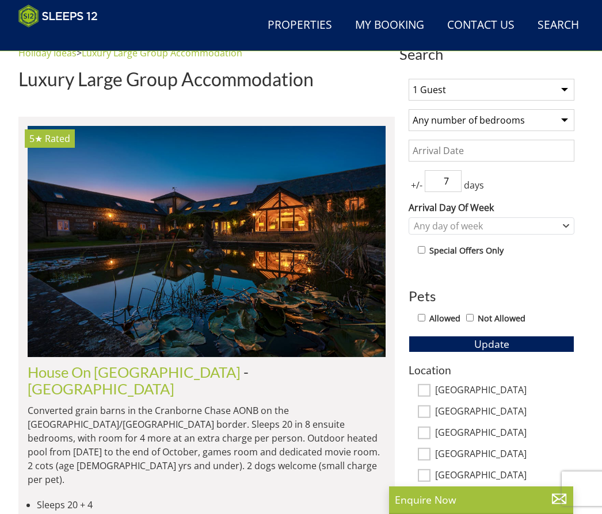
click at [515, 158] on input "Date" at bounding box center [491, 151] width 166 height 22
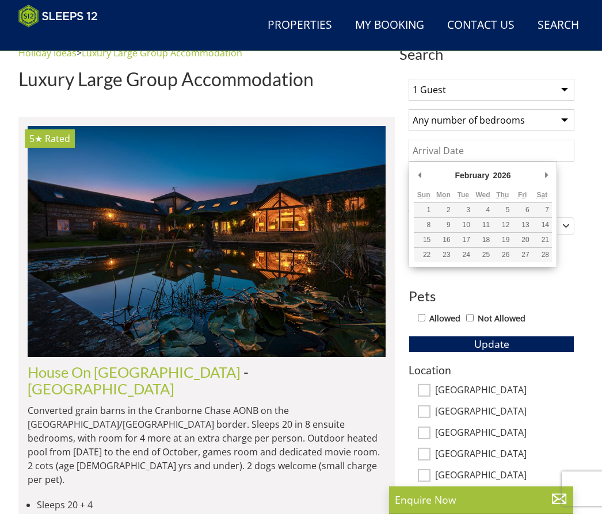
type input "[DATE]"
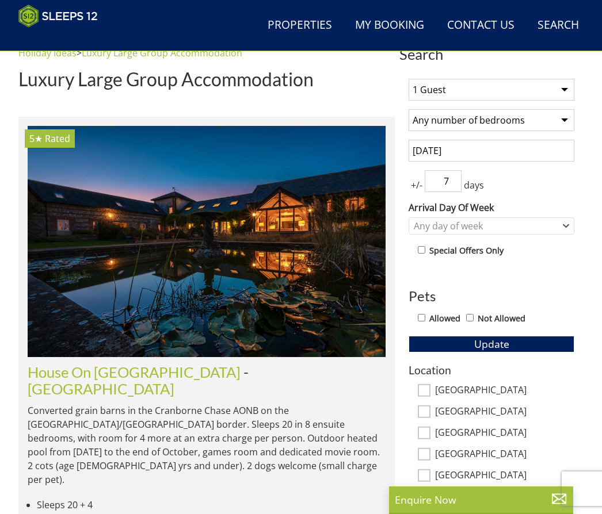
click at [447, 174] on input "7" at bounding box center [443, 181] width 37 height 22
click at [408, 183] on span "+/-" at bounding box center [416, 185] width 16 height 14
click at [408, 182] on div "1 Guest 2 Guests 3 Guests 4 Guests 5 Guests 6 Guests 7 Guests 8 Guests 9 Guests…" at bounding box center [491, 384] width 184 height 628
click at [422, 185] on span "+/-" at bounding box center [416, 185] width 16 height 14
click at [459, 182] on input "7" at bounding box center [443, 181] width 37 height 22
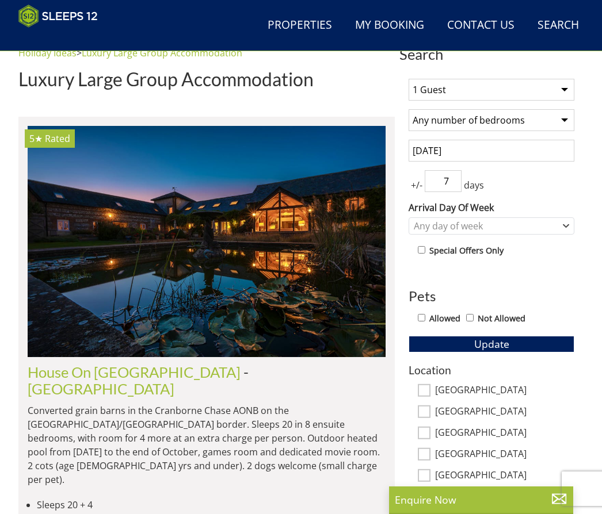
click at [458, 182] on input "7" at bounding box center [443, 181] width 37 height 22
type input "3"
click at [555, 213] on label "Arrival Day Of Week" at bounding box center [491, 208] width 166 height 14
click at [0, 0] on select "Monday Tuesday Wednesday Thursday Friday Saturday Sunday" at bounding box center [0, 0] width 0 height 0
click at [558, 224] on div "Any day of week" at bounding box center [485, 226] width 149 height 13
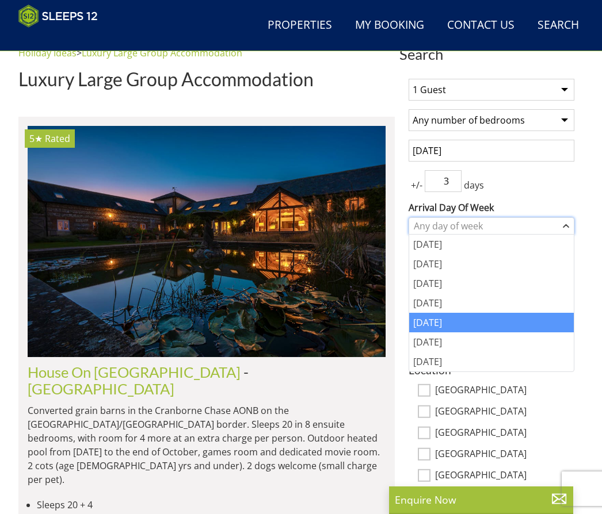
click at [437, 321] on div "[DATE]" at bounding box center [491, 323] width 165 height 20
click at [537, 182] on div "+/- 3 days" at bounding box center [491, 181] width 166 height 22
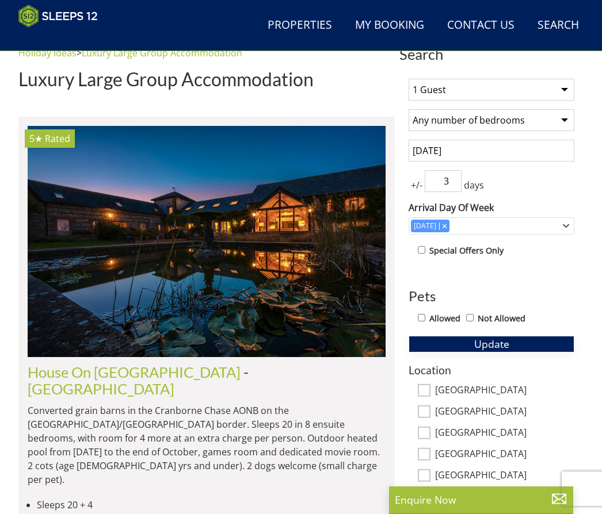
click at [518, 351] on button "Update" at bounding box center [491, 344] width 166 height 16
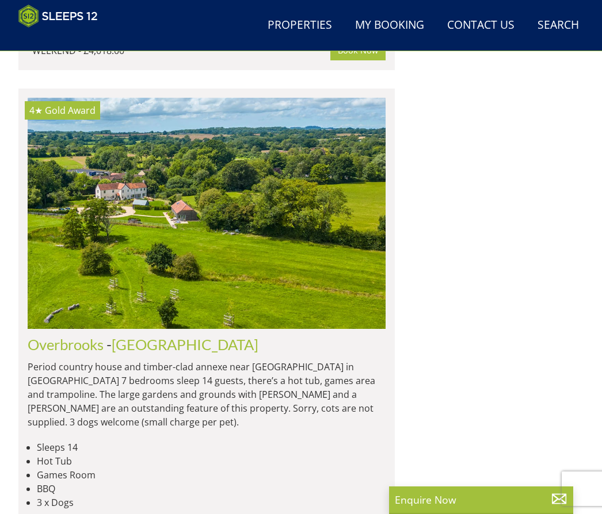
scroll to position [0, 0]
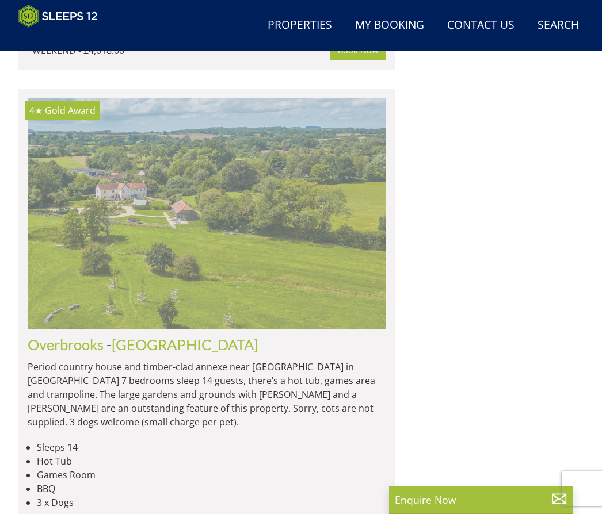
click at [265, 187] on img at bounding box center [207, 213] width 358 height 231
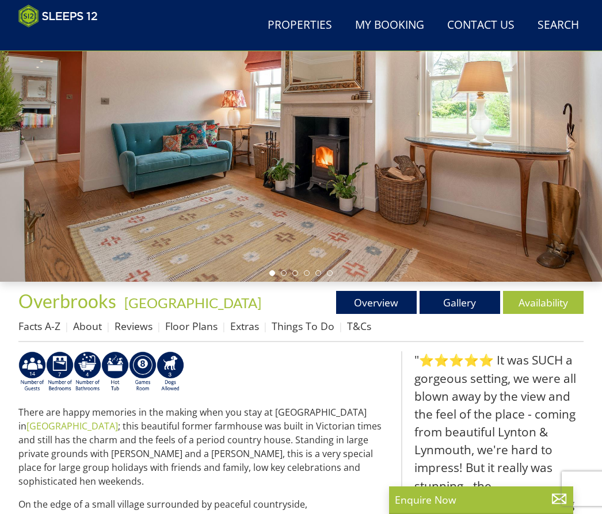
scroll to position [147, 0]
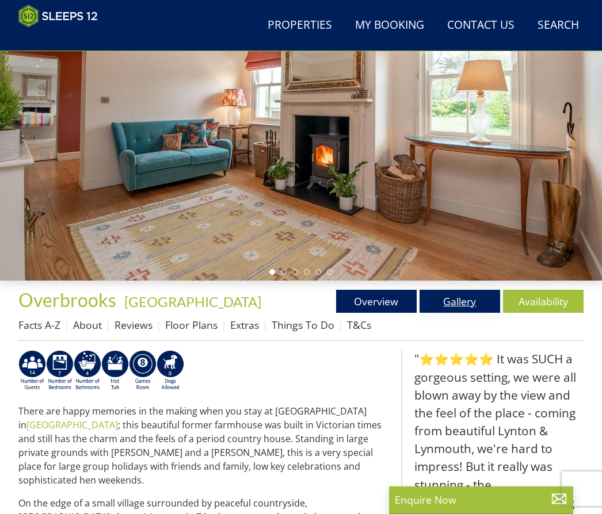
click at [472, 298] on link "Gallery" at bounding box center [459, 301] width 81 height 23
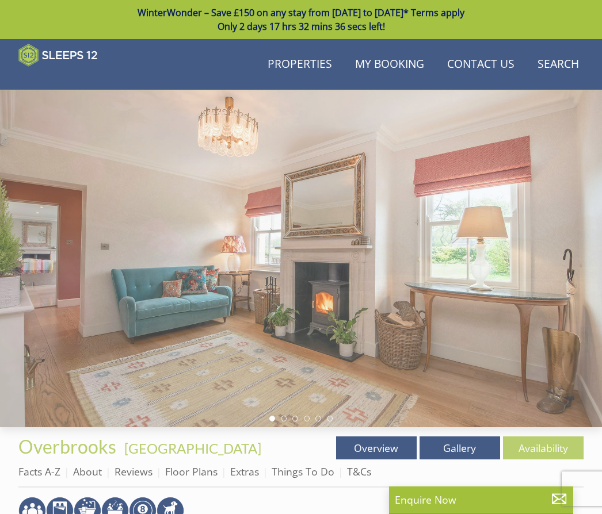
scroll to position [147, 0]
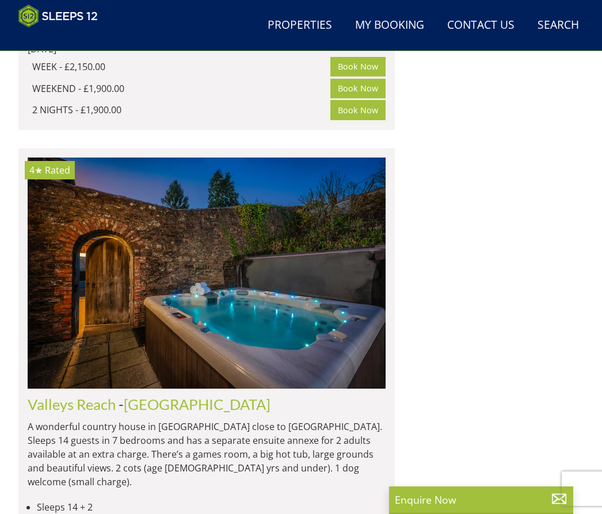
scroll to position [5267, 0]
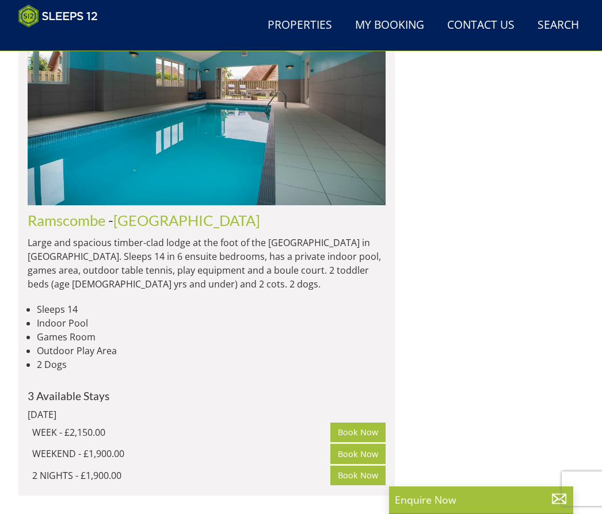
scroll to position [5269, 0]
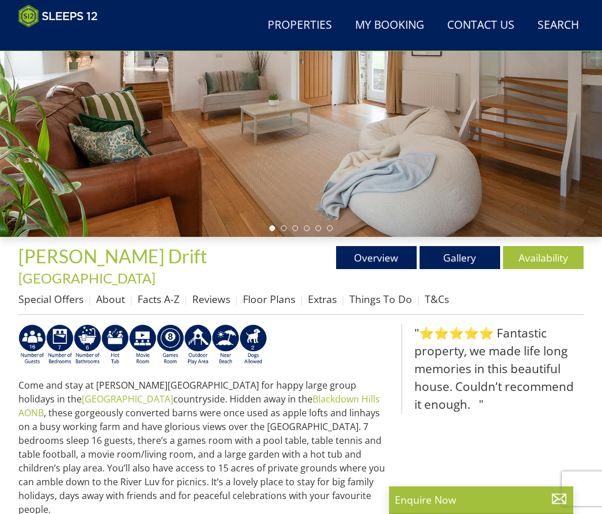
scroll to position [106, 0]
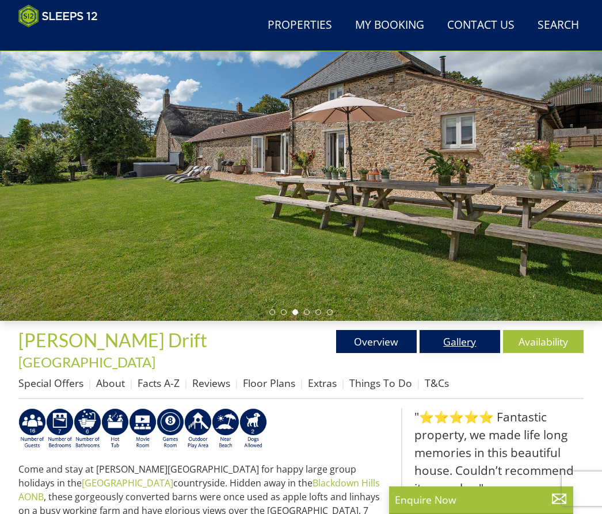
click at [463, 341] on link "Gallery" at bounding box center [459, 341] width 81 height 23
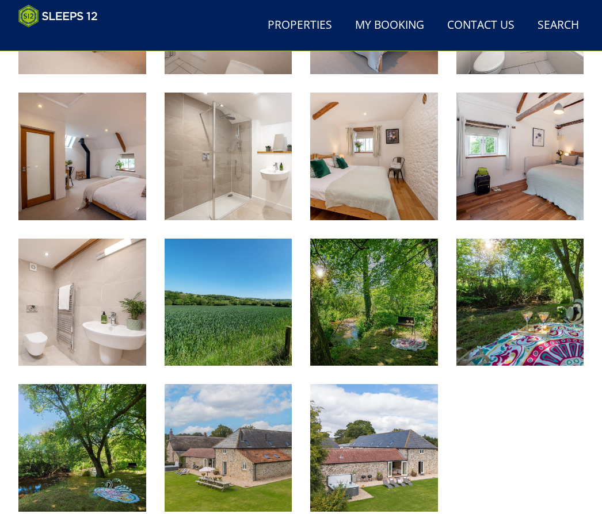
scroll to position [1444, 0]
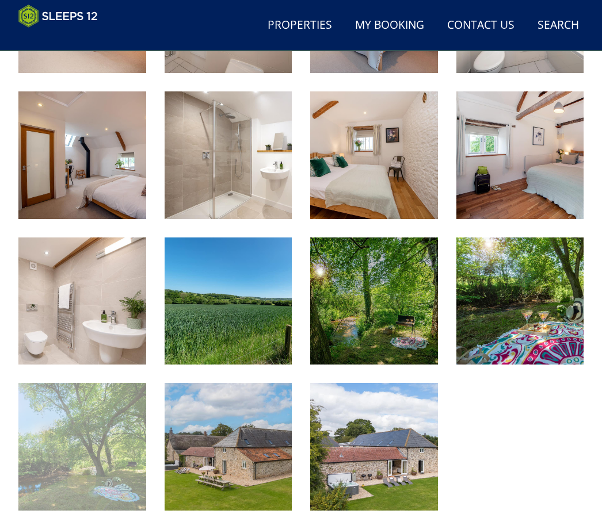
click at [124, 416] on img at bounding box center [82, 447] width 128 height 128
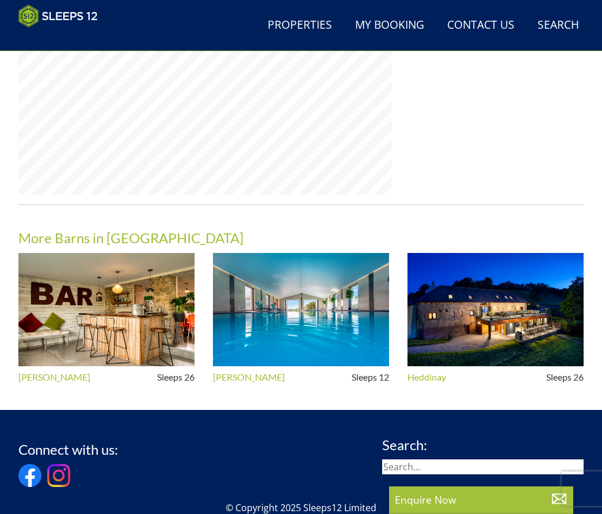
scroll to position [106, 0]
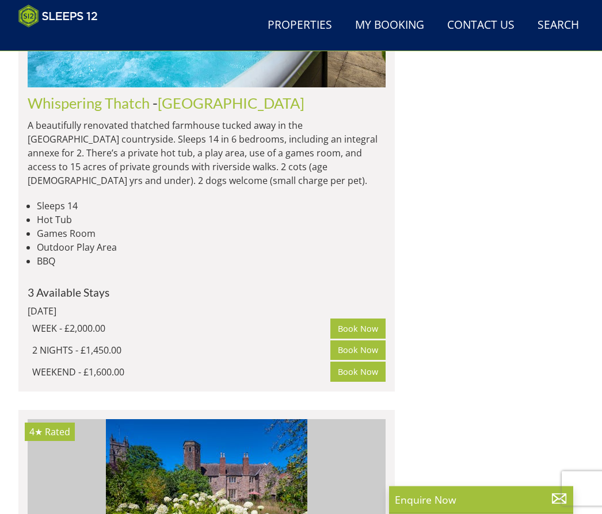
scroll to position [4397, 0]
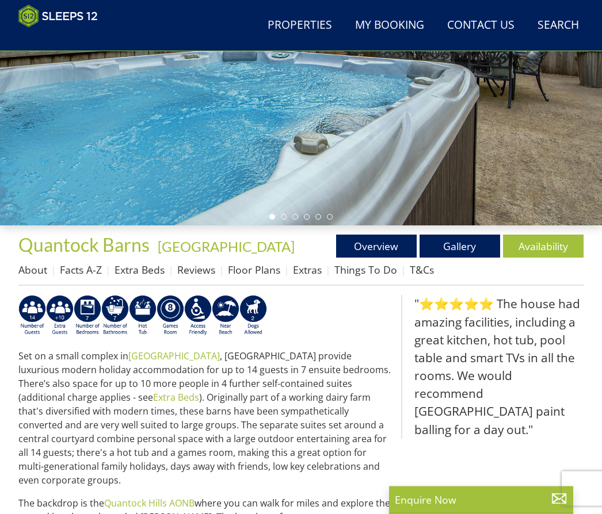
scroll to position [202, 0]
click at [457, 251] on link "Gallery" at bounding box center [459, 246] width 81 height 23
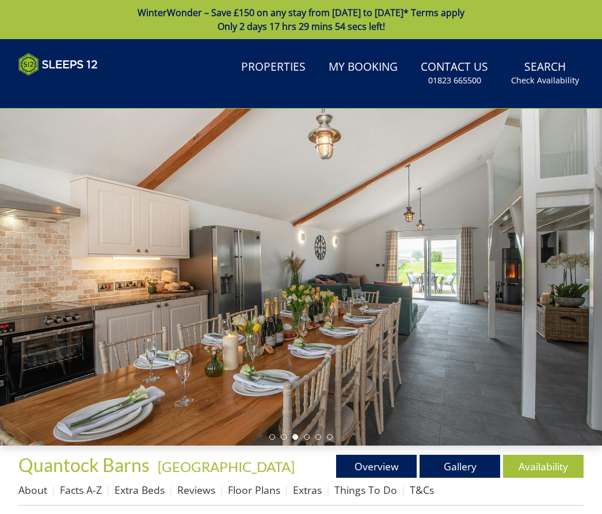
click at [511, 176] on div at bounding box center [301, 277] width 602 height 337
click at [490, 218] on div at bounding box center [301, 277] width 602 height 337
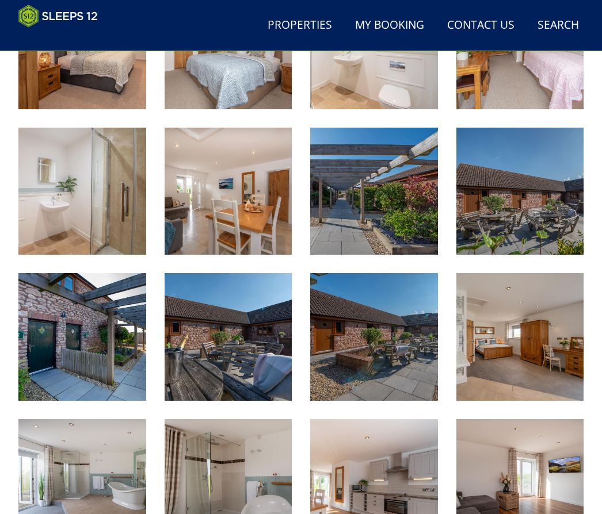
scroll to position [1099, 0]
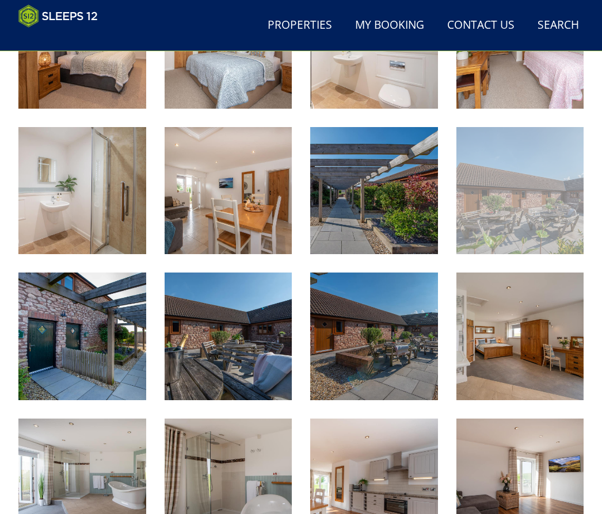
click at [538, 203] on img at bounding box center [520, 191] width 128 height 128
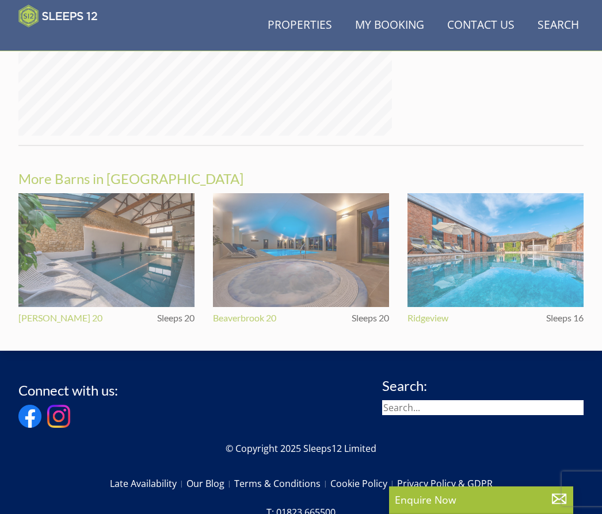
scroll to position [977, 0]
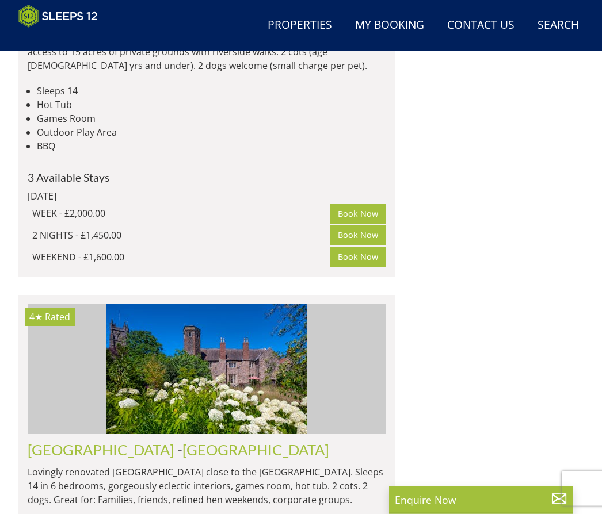
scroll to position [4512, 0]
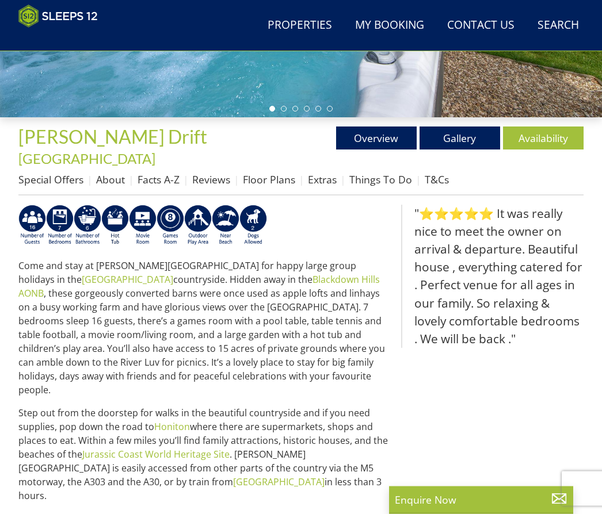
scroll to position [310, 0]
click at [468, 136] on link "Gallery" at bounding box center [459, 138] width 81 height 23
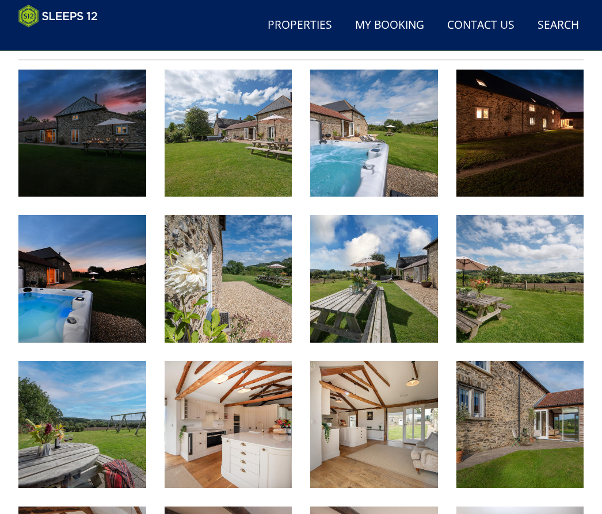
scroll to position [445, 0]
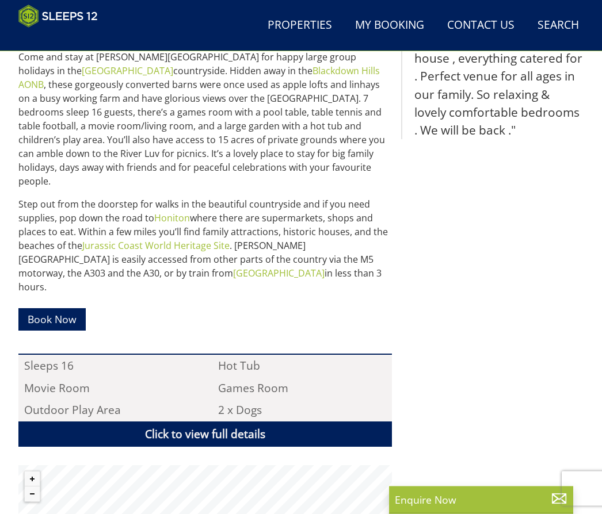
scroll to position [517, 0]
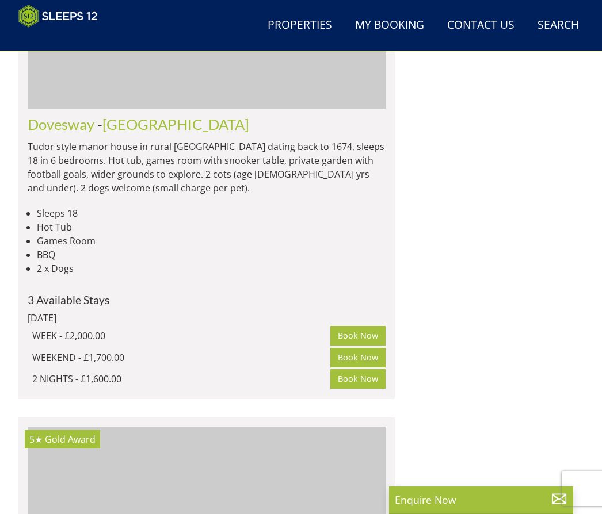
scroll to position [8177, 0]
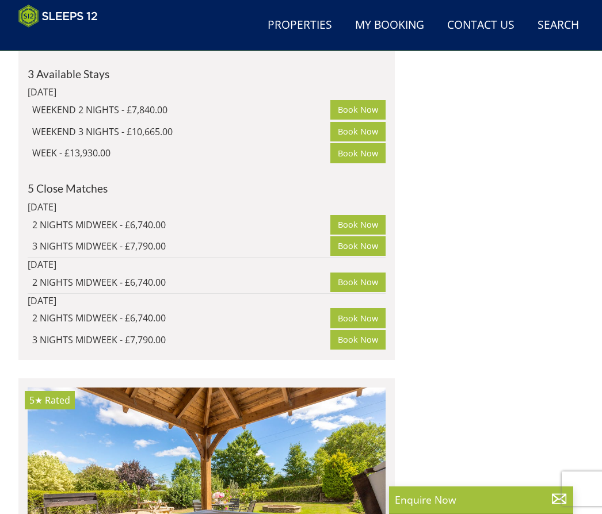
scroll to position [13574, 0]
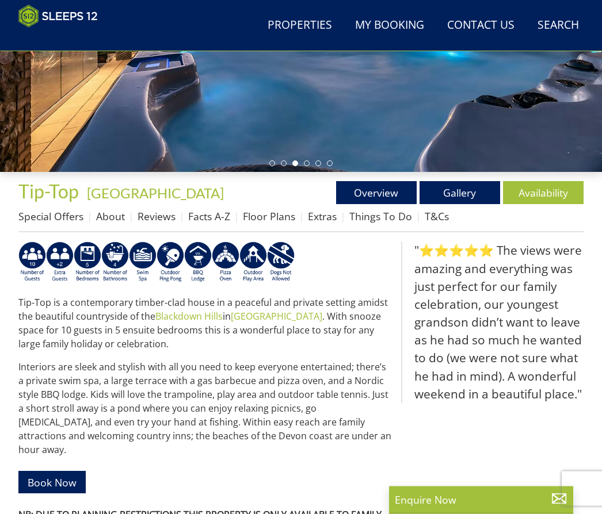
scroll to position [244, 0]
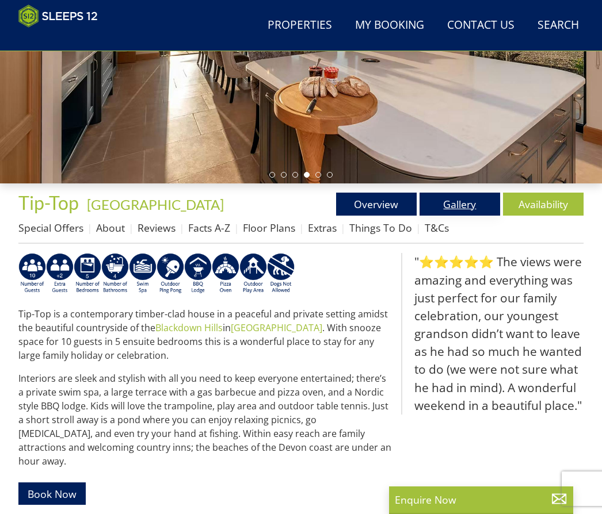
click at [450, 206] on link "Gallery" at bounding box center [459, 204] width 81 height 23
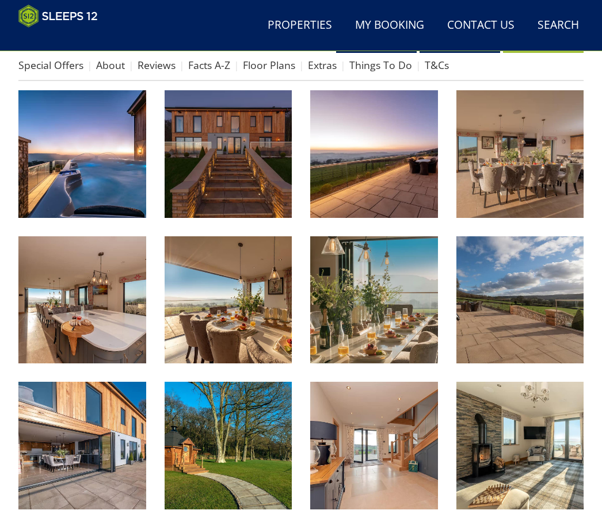
scroll to position [398, 0]
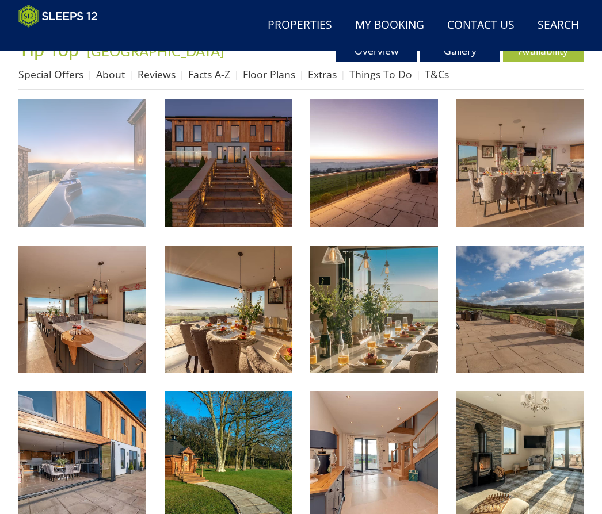
click at [73, 172] on img at bounding box center [82, 164] width 128 height 128
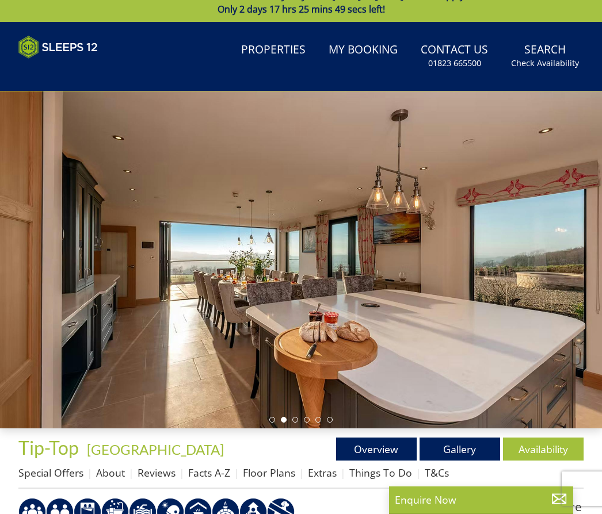
scroll to position [17, 0]
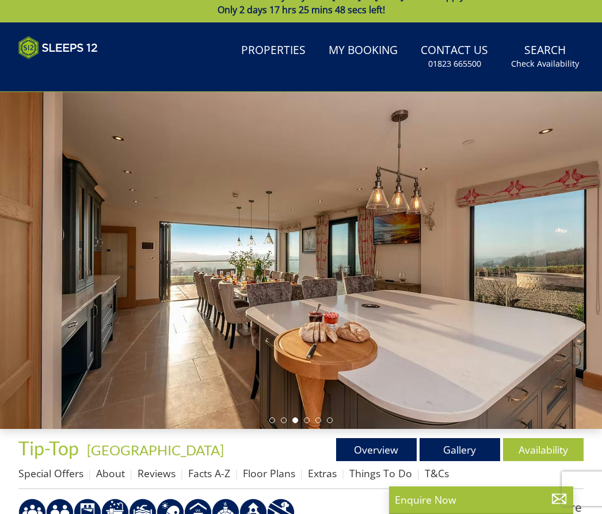
click at [527, 429] on div at bounding box center [301, 260] width 602 height 337
click at [540, 449] on link "Availability" at bounding box center [543, 449] width 81 height 23
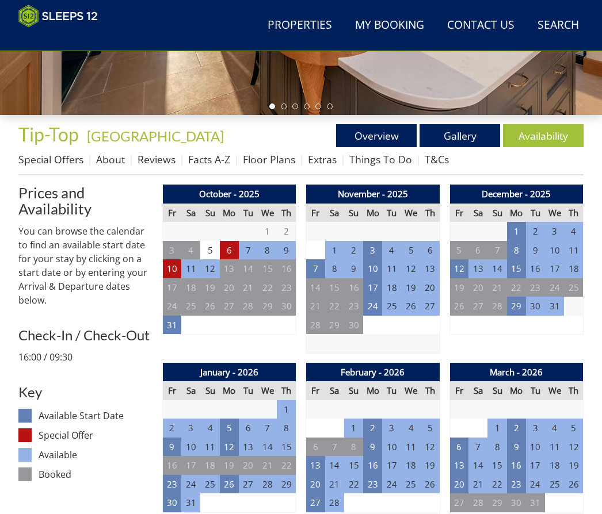
scroll to position [353, 0]
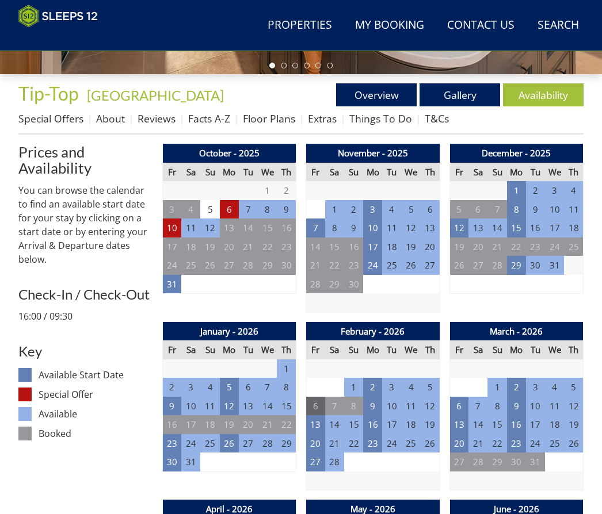
click at [311, 400] on td "6" at bounding box center [315, 406] width 19 height 19
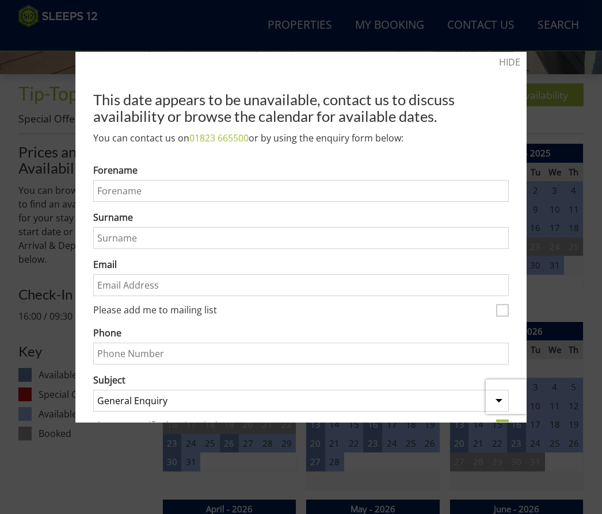
click at [103, 469] on div at bounding box center [301, 257] width 602 height 514
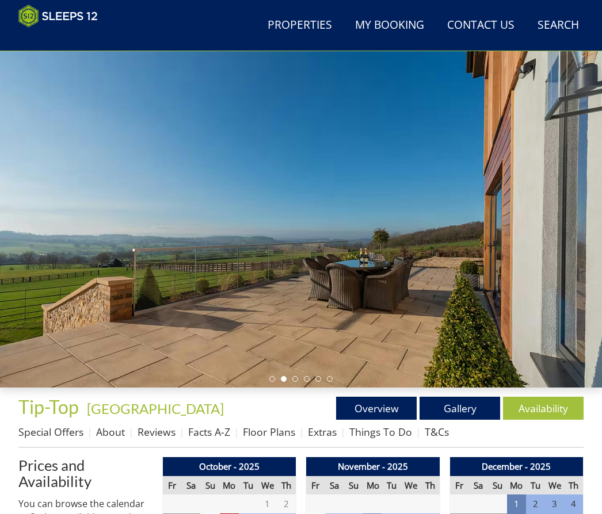
scroll to position [0, 0]
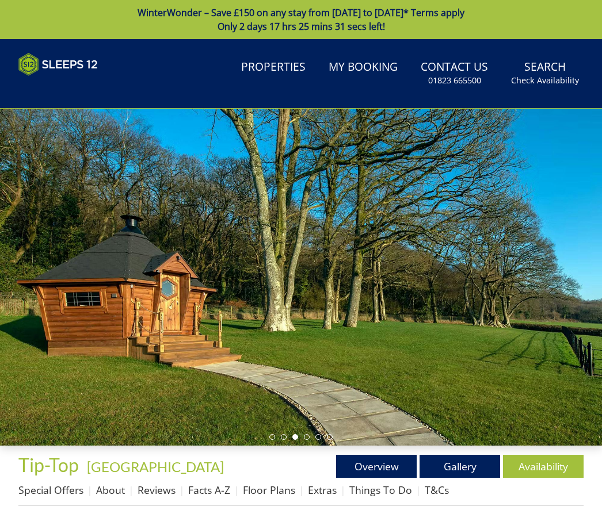
scroll to position [17, 0]
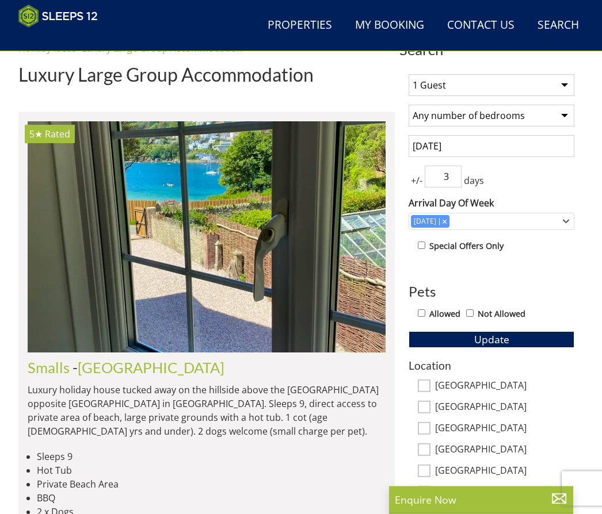
scroll to position [395, 0]
click at [507, 148] on input "[DATE]" at bounding box center [491, 146] width 166 height 22
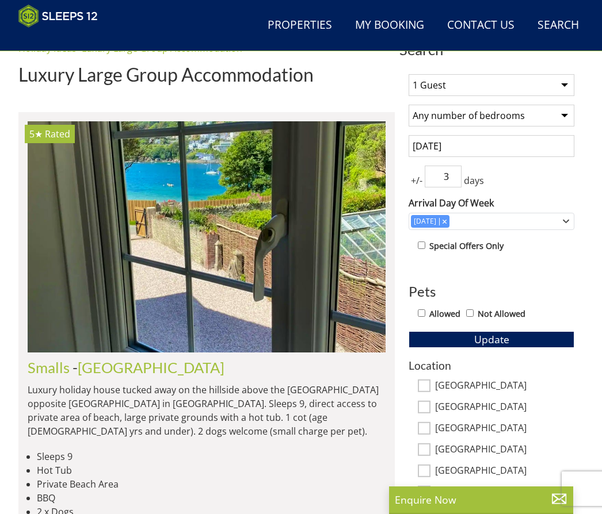
click at [580, 194] on div "1 Guest 2 Guests 3 Guests 4 Guests 5 Guests 6 Guests 7 Guests 8 Guests 9 Guests…" at bounding box center [491, 399] width 184 height 669
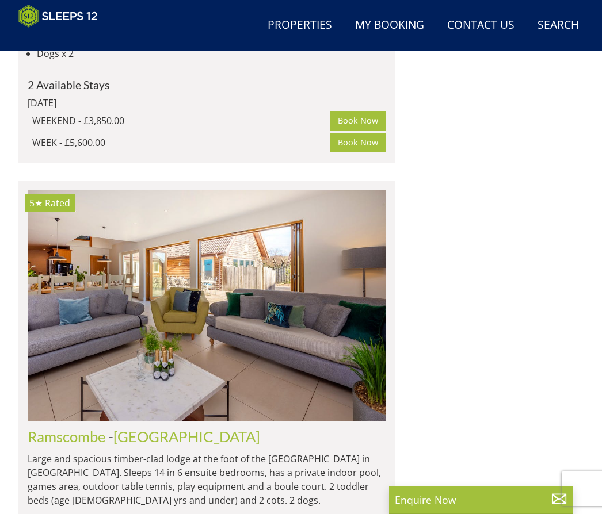
scroll to position [5127, 0]
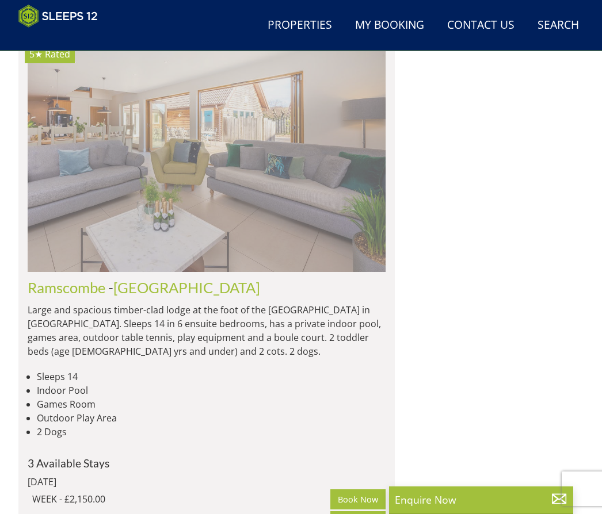
click at [269, 165] on img at bounding box center [207, 156] width 358 height 231
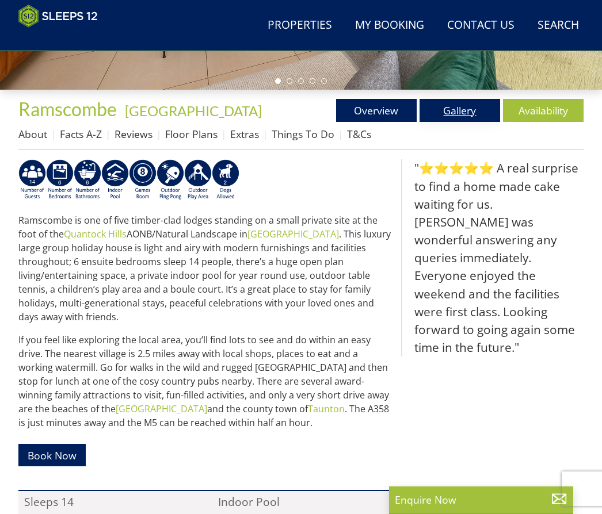
click at [472, 99] on link "Gallery" at bounding box center [459, 110] width 81 height 23
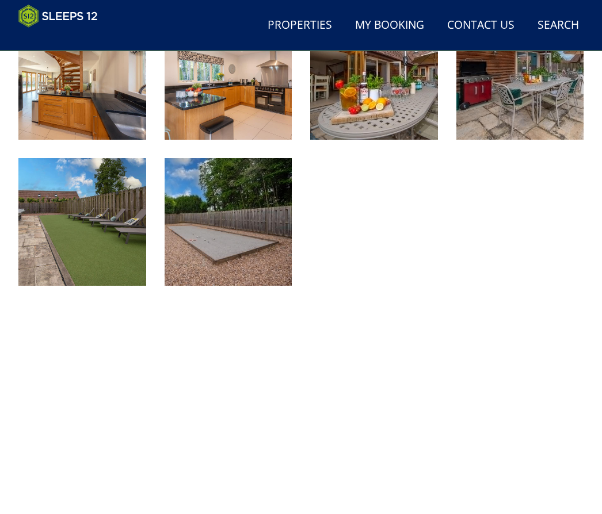
scroll to position [631, 0]
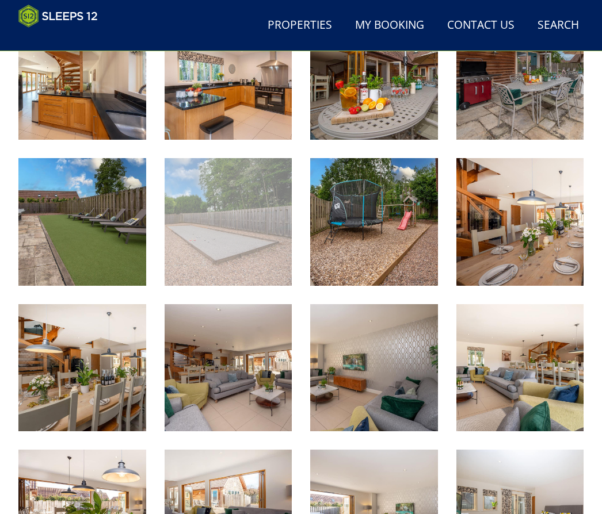
click at [246, 228] on img at bounding box center [229, 222] width 128 height 128
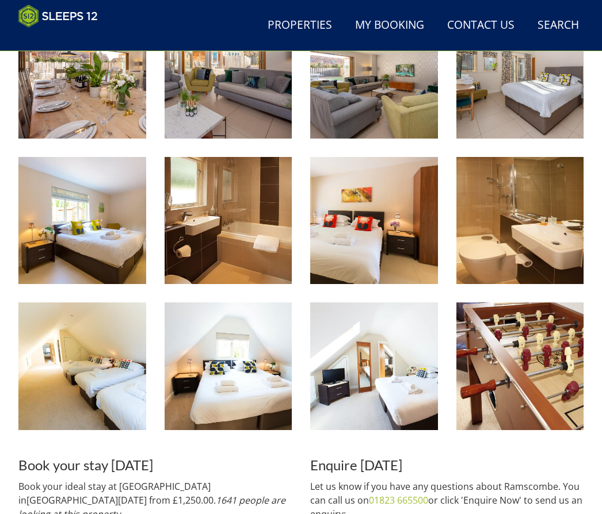
scroll to position [1069, 0]
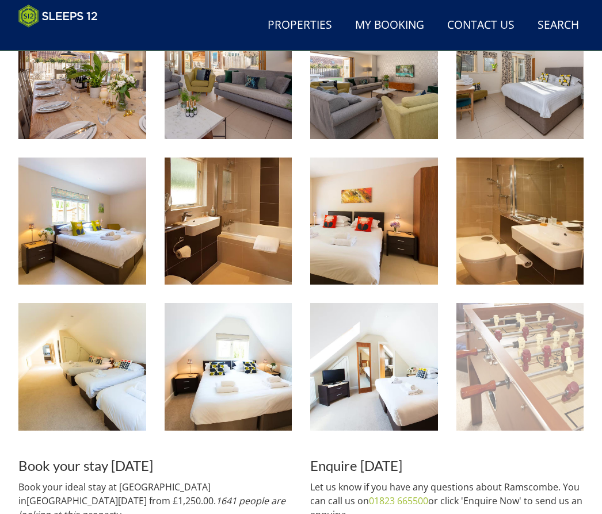
click at [530, 339] on img at bounding box center [520, 367] width 128 height 128
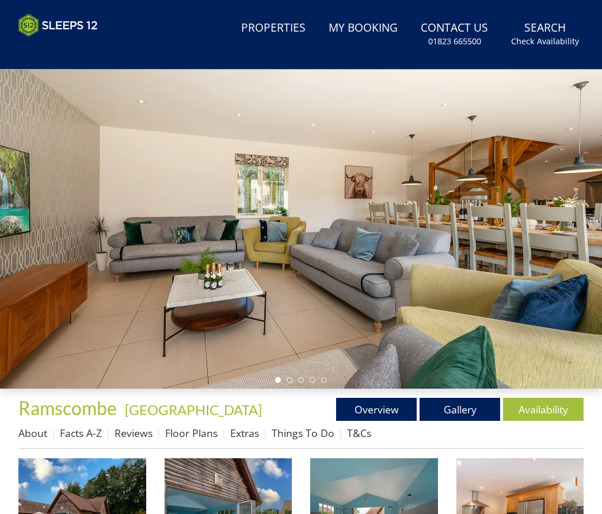
scroll to position [0, 0]
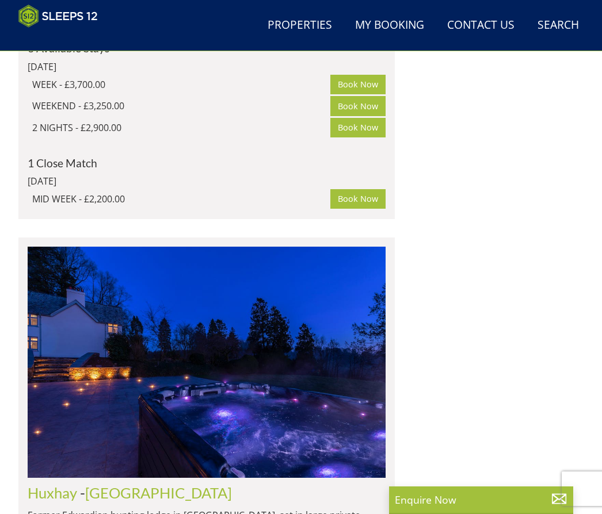
scroll to position [11860, 0]
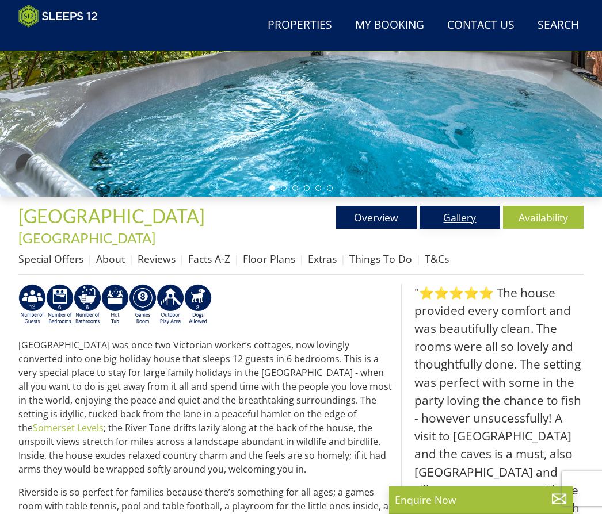
click at [469, 213] on link "Gallery" at bounding box center [459, 217] width 81 height 23
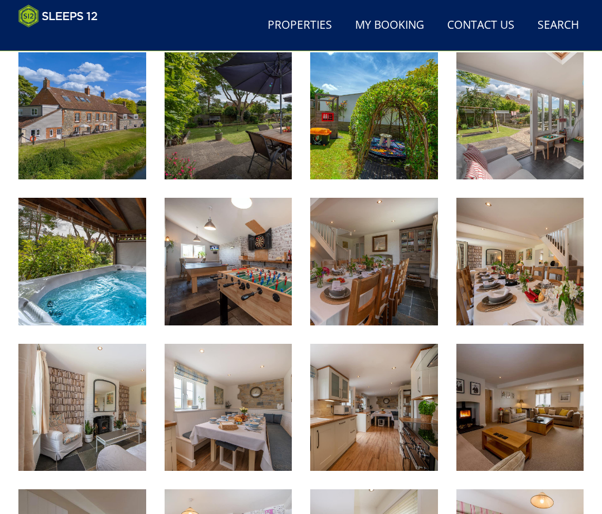
scroll to position [464, 0]
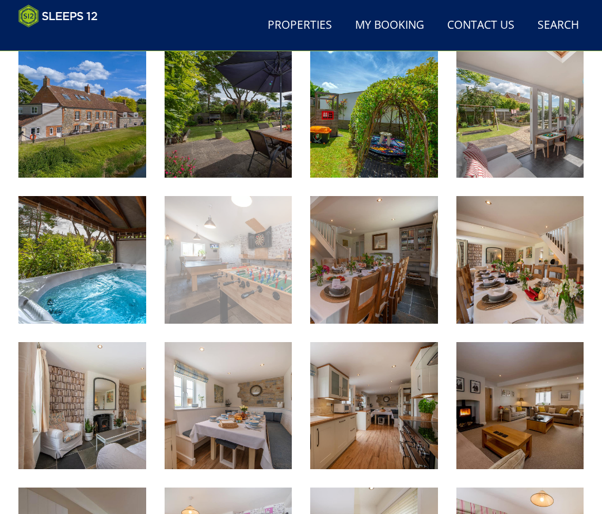
click at [246, 242] on img at bounding box center [229, 260] width 128 height 128
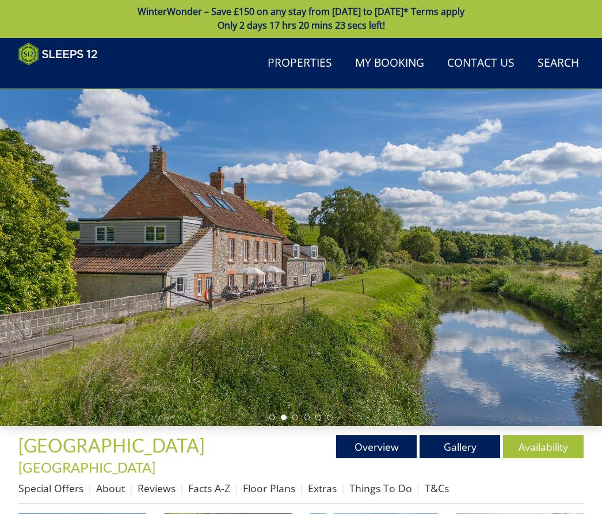
scroll to position [0, 0]
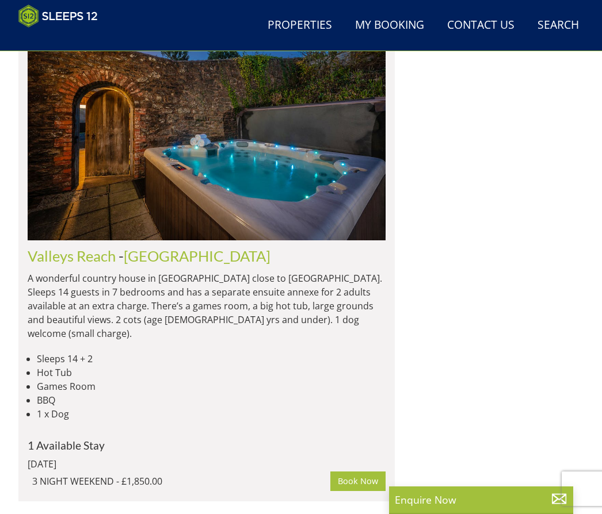
scroll to position [0, 7157]
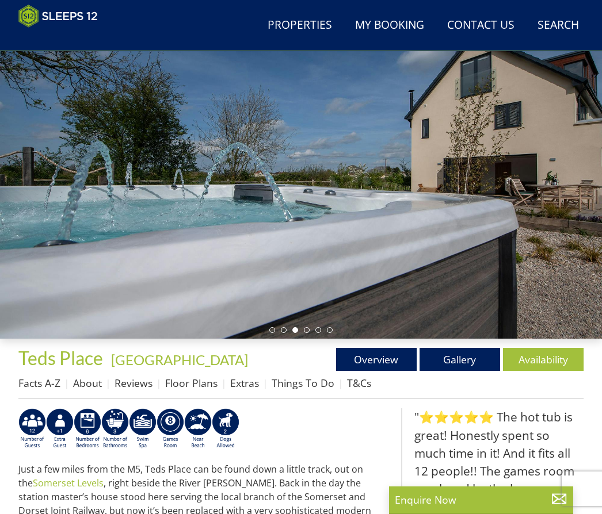
scroll to position [86, 0]
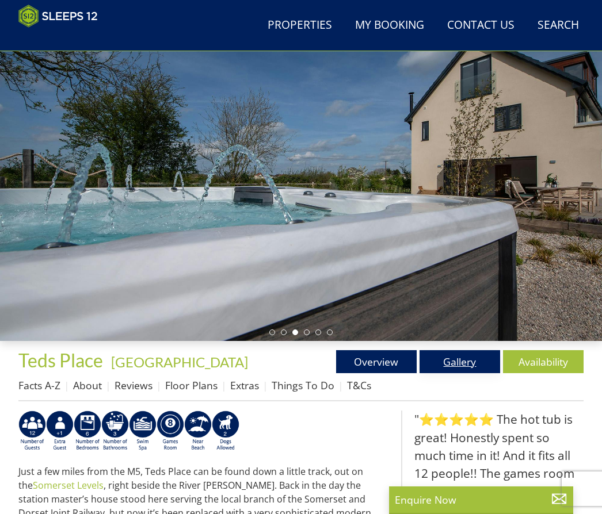
click at [450, 353] on link "Gallery" at bounding box center [459, 361] width 81 height 23
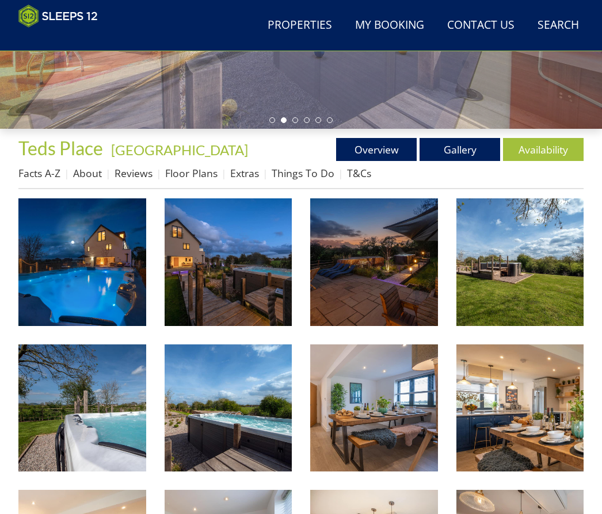
scroll to position [299, 0]
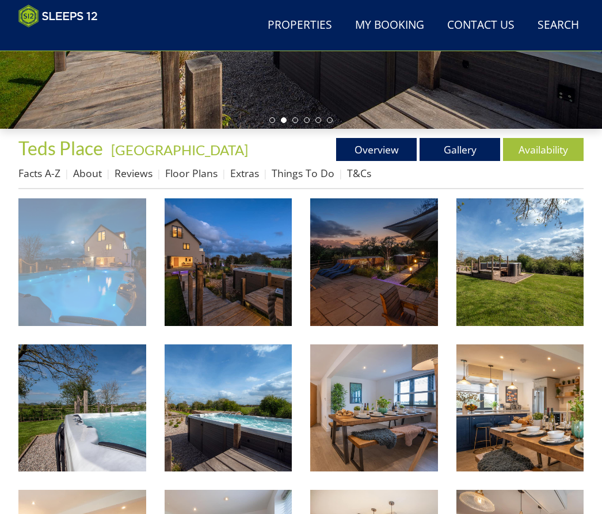
click at [99, 255] on img at bounding box center [82, 262] width 128 height 128
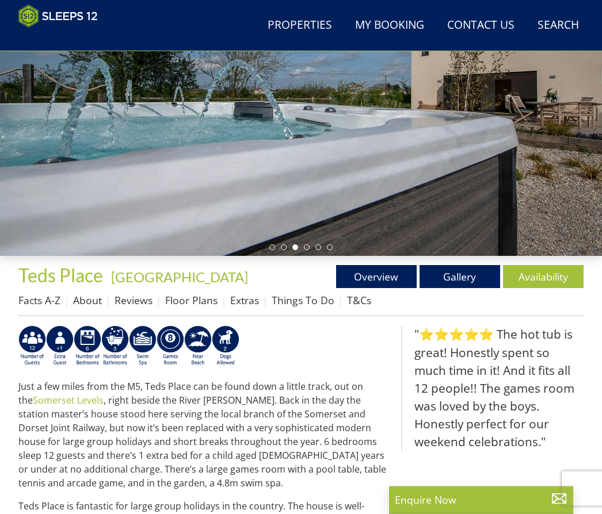
scroll to position [171, 0]
click at [563, 288] on link "Availability" at bounding box center [543, 276] width 81 height 23
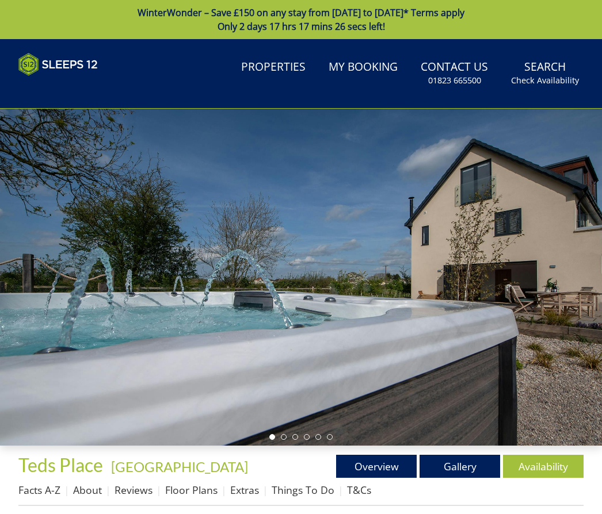
click at [557, 277] on div at bounding box center [301, 277] width 602 height 337
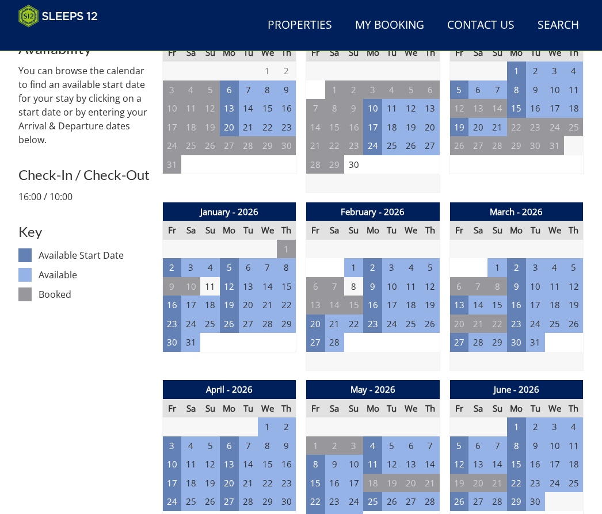
scroll to position [475, 0]
